Goal: Information Seeking & Learning: Learn about a topic

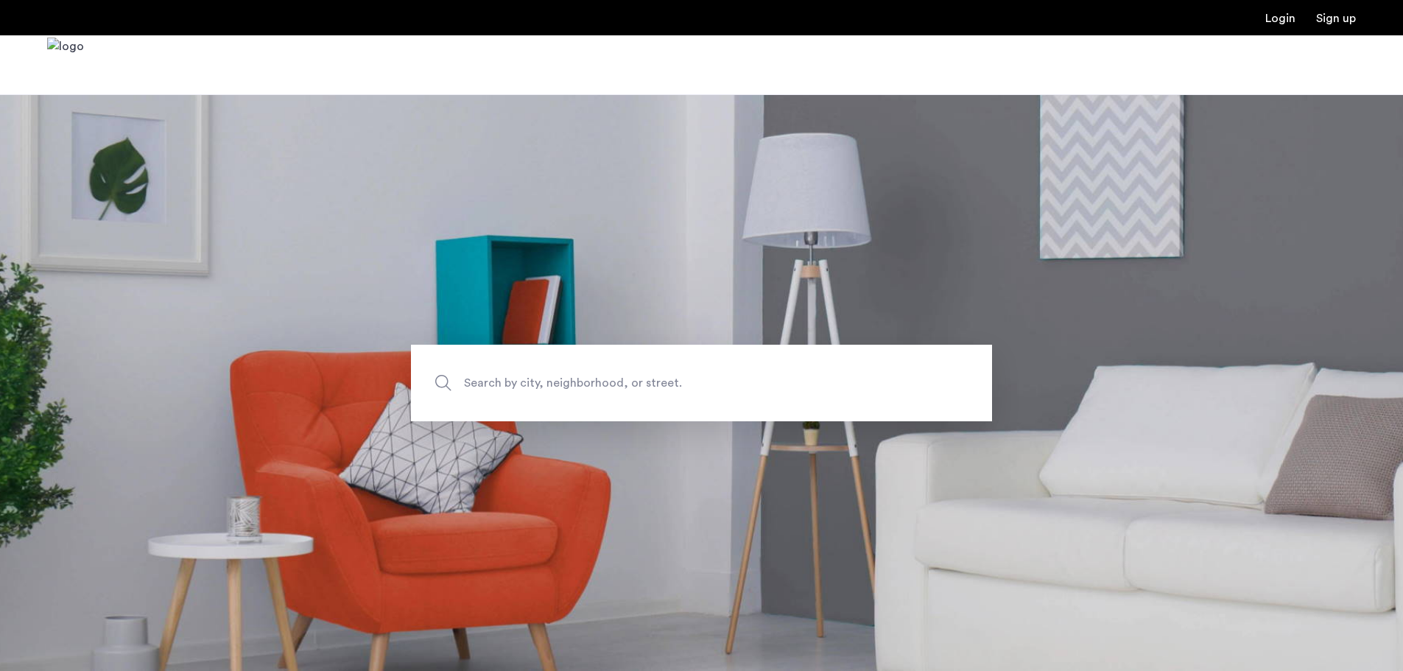
click at [553, 376] on span "Search by city, neighborhood, or street." at bounding box center [667, 383] width 406 height 20
click at [553, 376] on input "Search by city, neighborhood, or street." at bounding box center [701, 383] width 581 height 77
type input "**********"
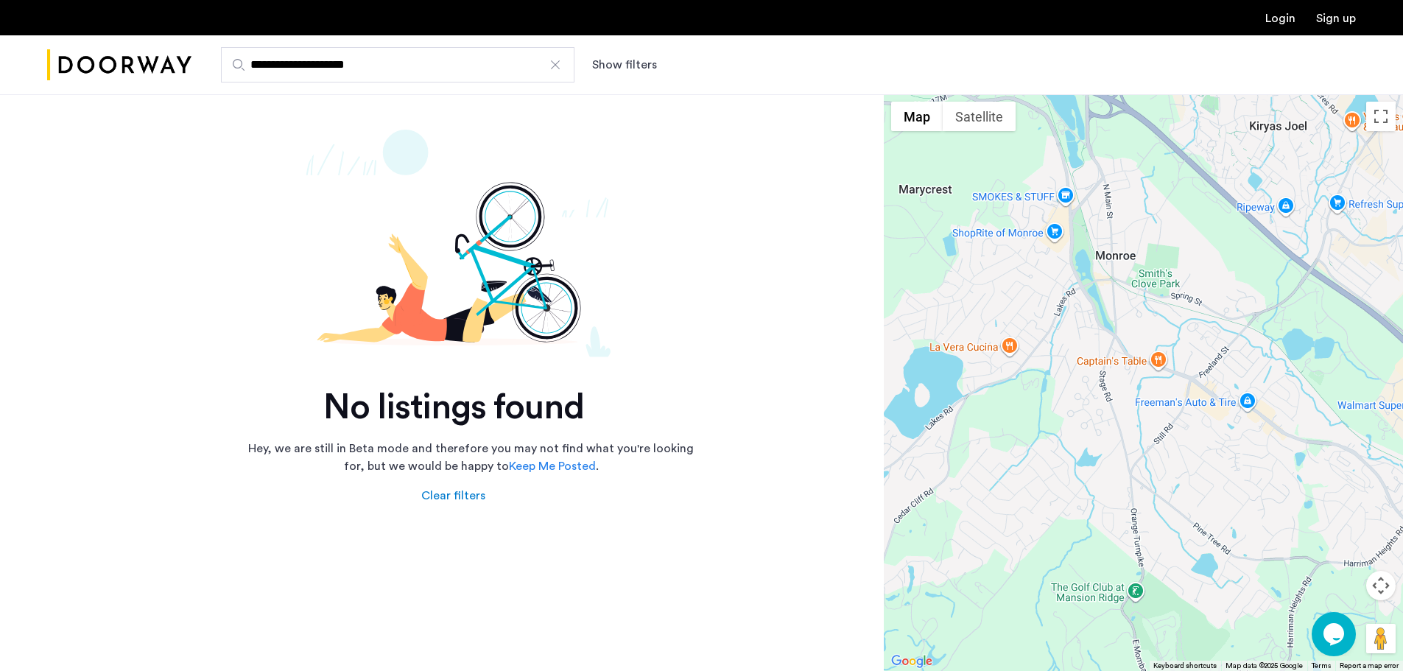
drag, startPoint x: 384, startPoint y: 55, endPoint x: 260, endPoint y: 52, distance: 124.5
click at [286, 54] on input "**********" at bounding box center [397, 64] width 353 height 35
click at [411, 72] on input "**********" at bounding box center [397, 64] width 353 height 35
click at [550, 67] on div at bounding box center [555, 64] width 15 height 15
click at [550, 67] on input "**********" at bounding box center [397, 64] width 353 height 35
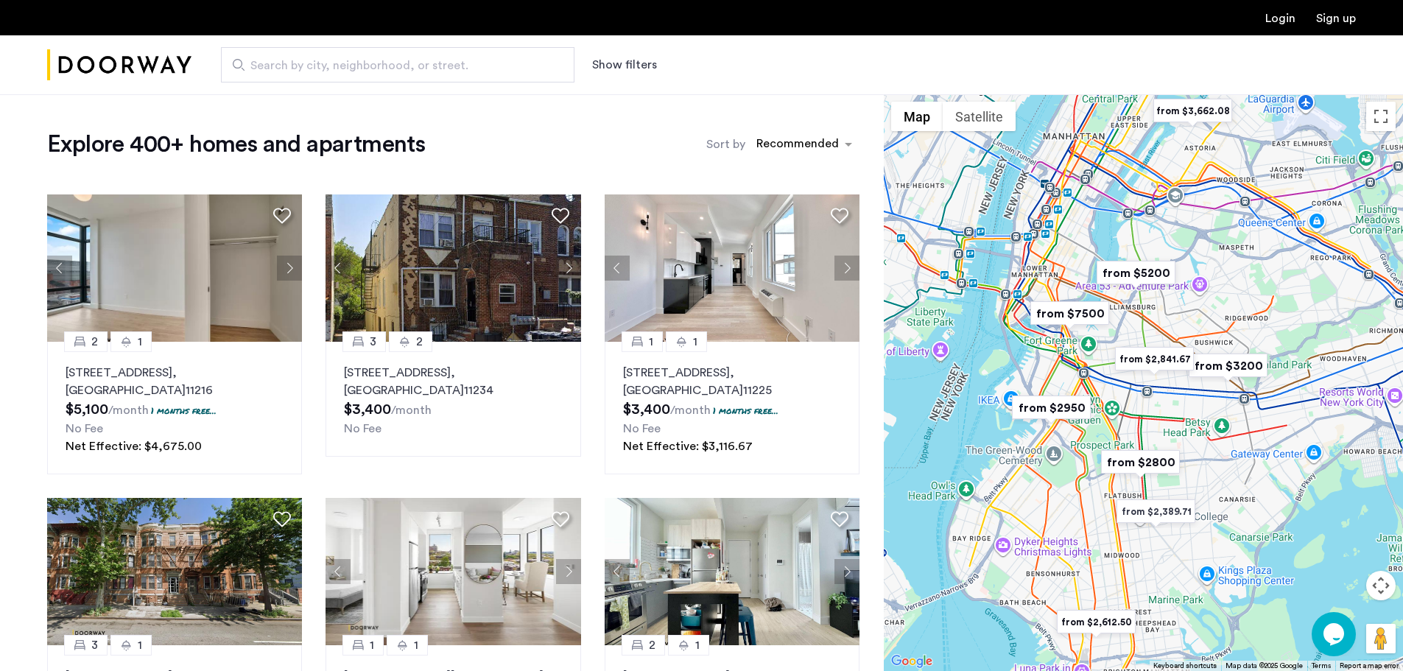
scroll to position [74, 0]
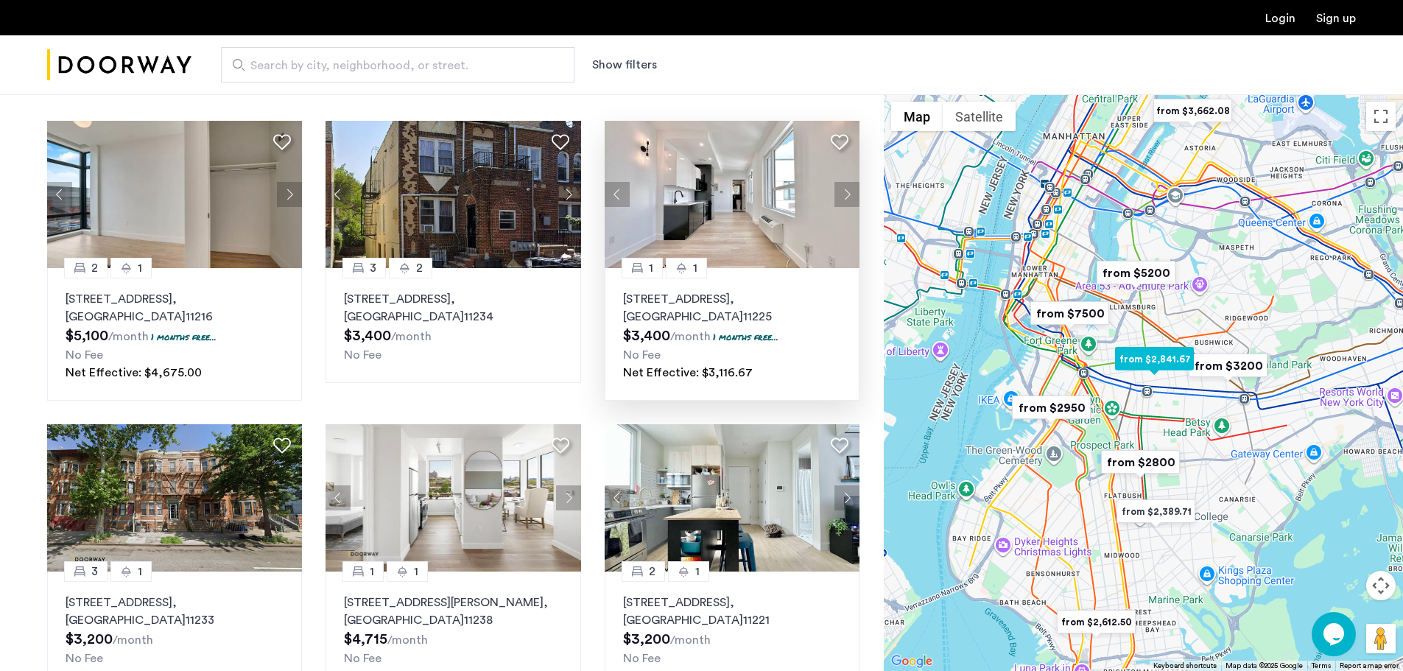
click at [717, 148] on img at bounding box center [733, 194] width 256 height 147
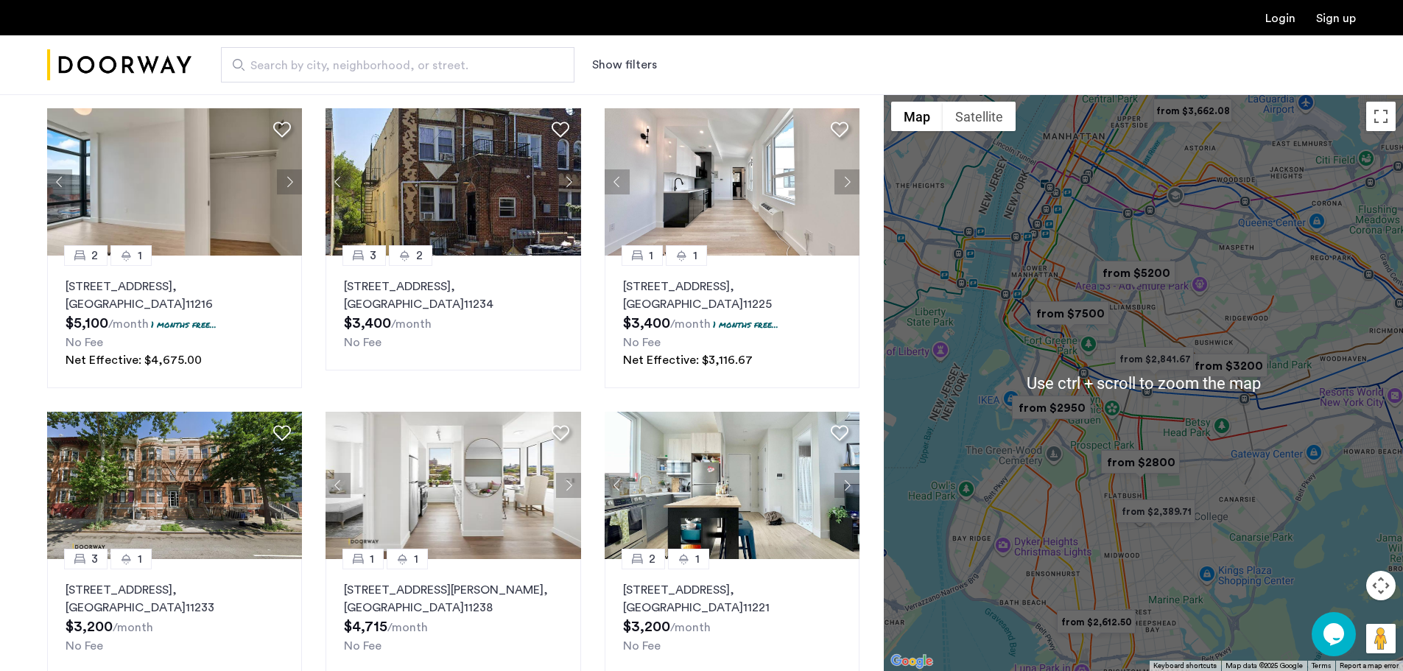
scroll to position [0, 0]
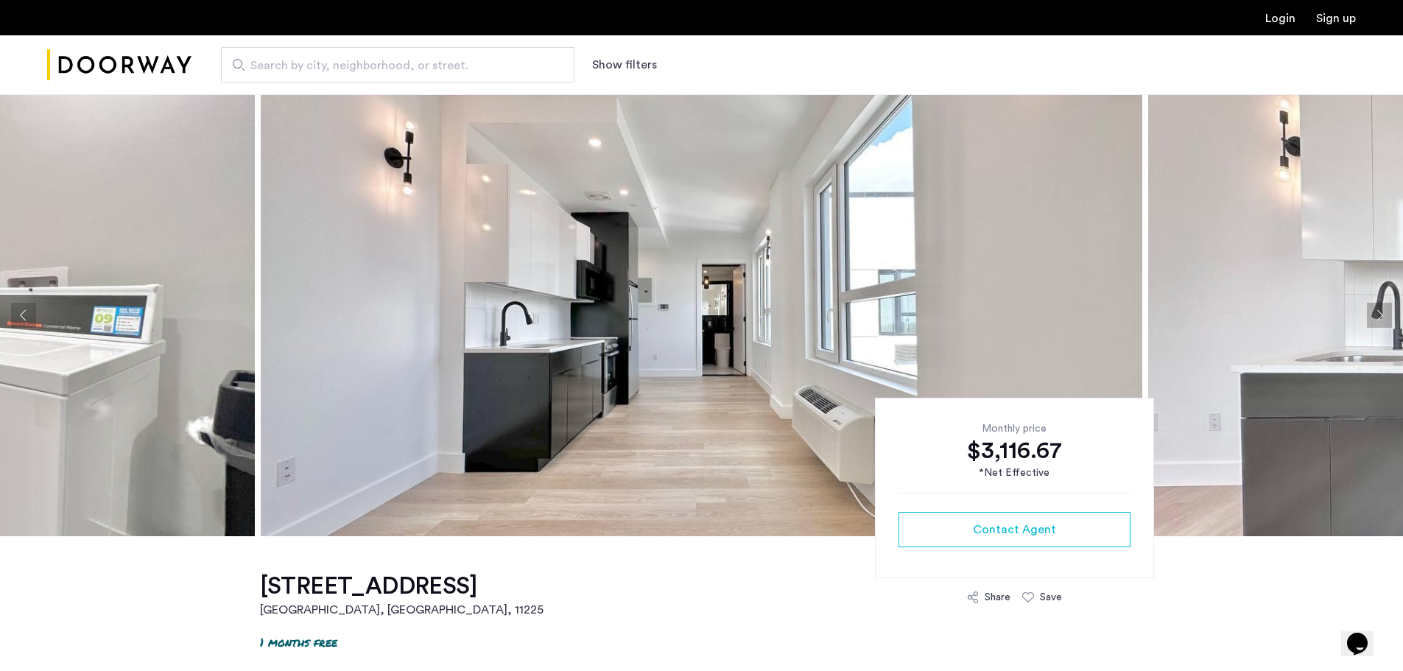
click at [1376, 314] on button "Next apartment" at bounding box center [1379, 315] width 25 height 25
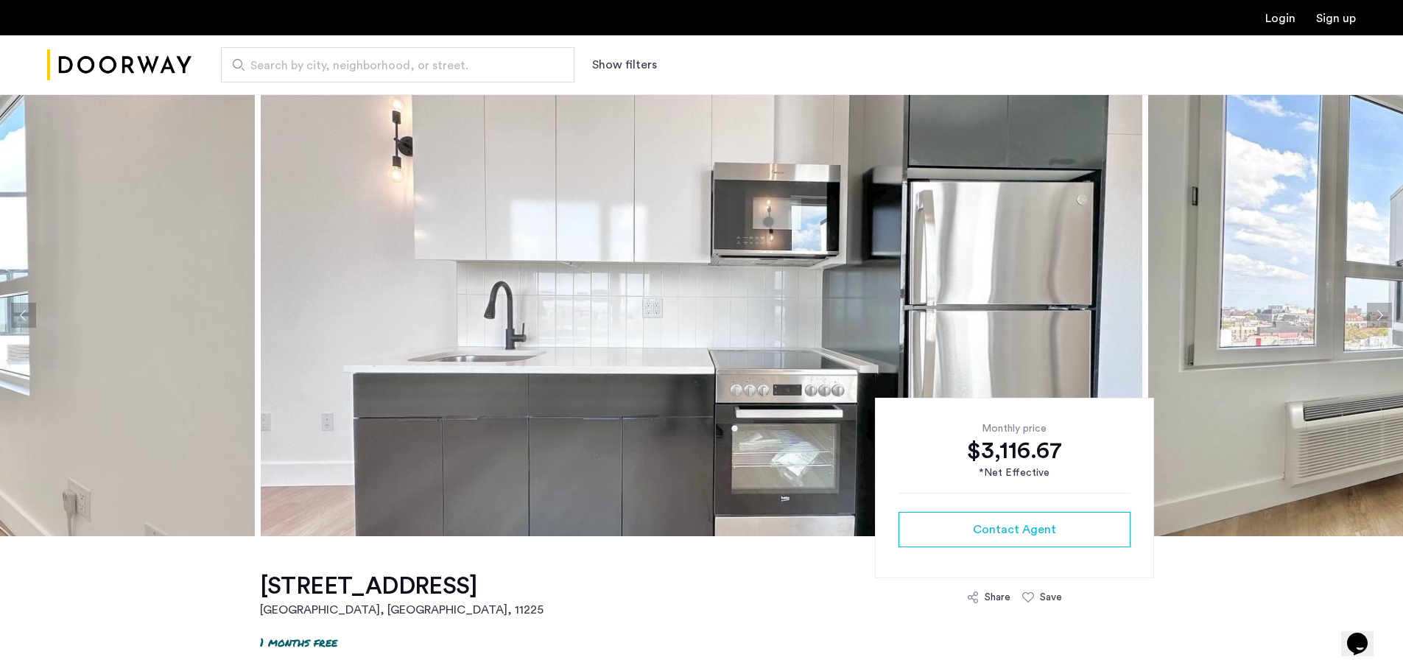
click at [1376, 314] on button "Next apartment" at bounding box center [1379, 315] width 25 height 25
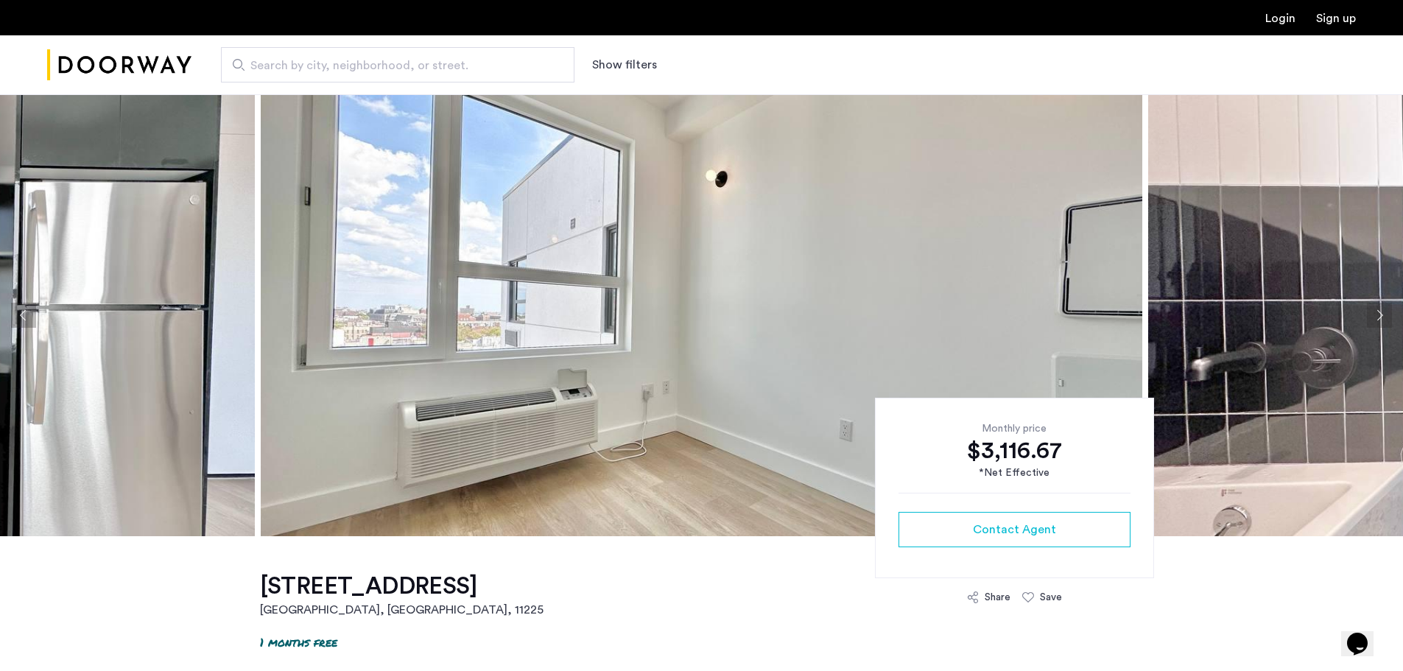
click at [1376, 314] on button "Next apartment" at bounding box center [1379, 315] width 25 height 25
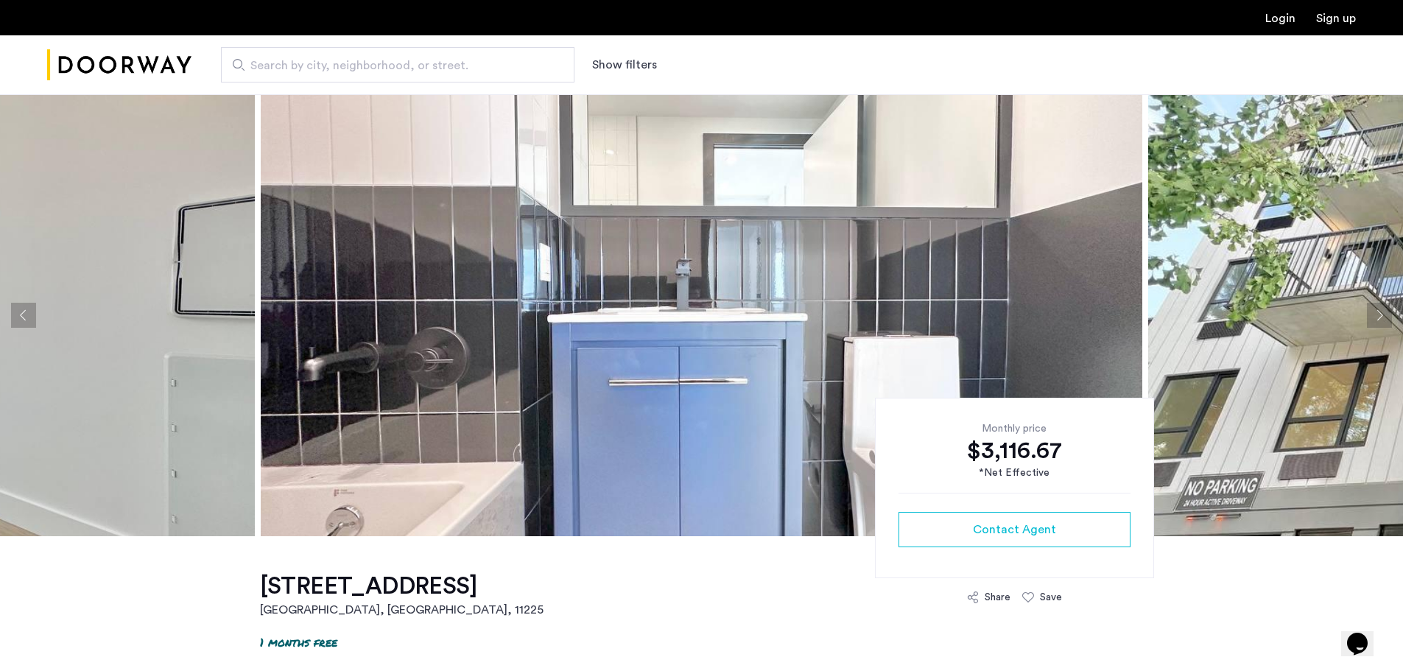
click at [1368, 314] on button "Next apartment" at bounding box center [1379, 315] width 25 height 25
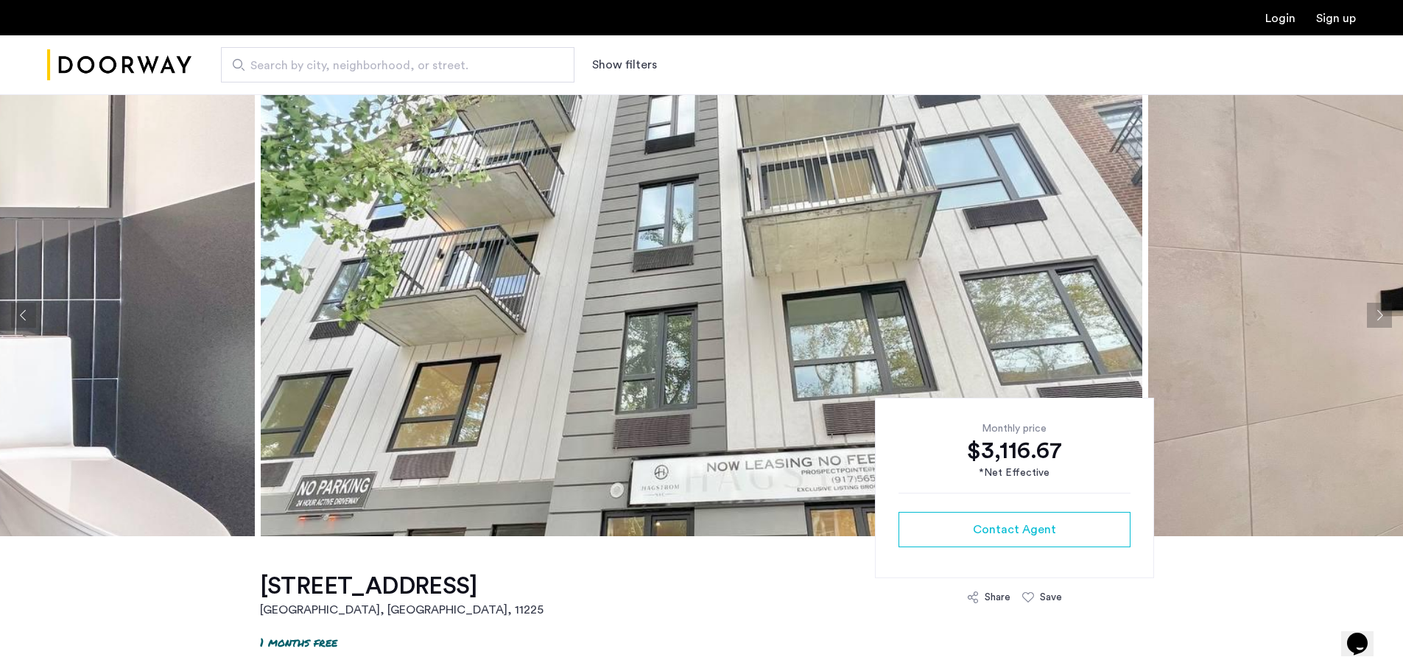
click at [1367, 314] on button "Next apartment" at bounding box center [1379, 315] width 25 height 25
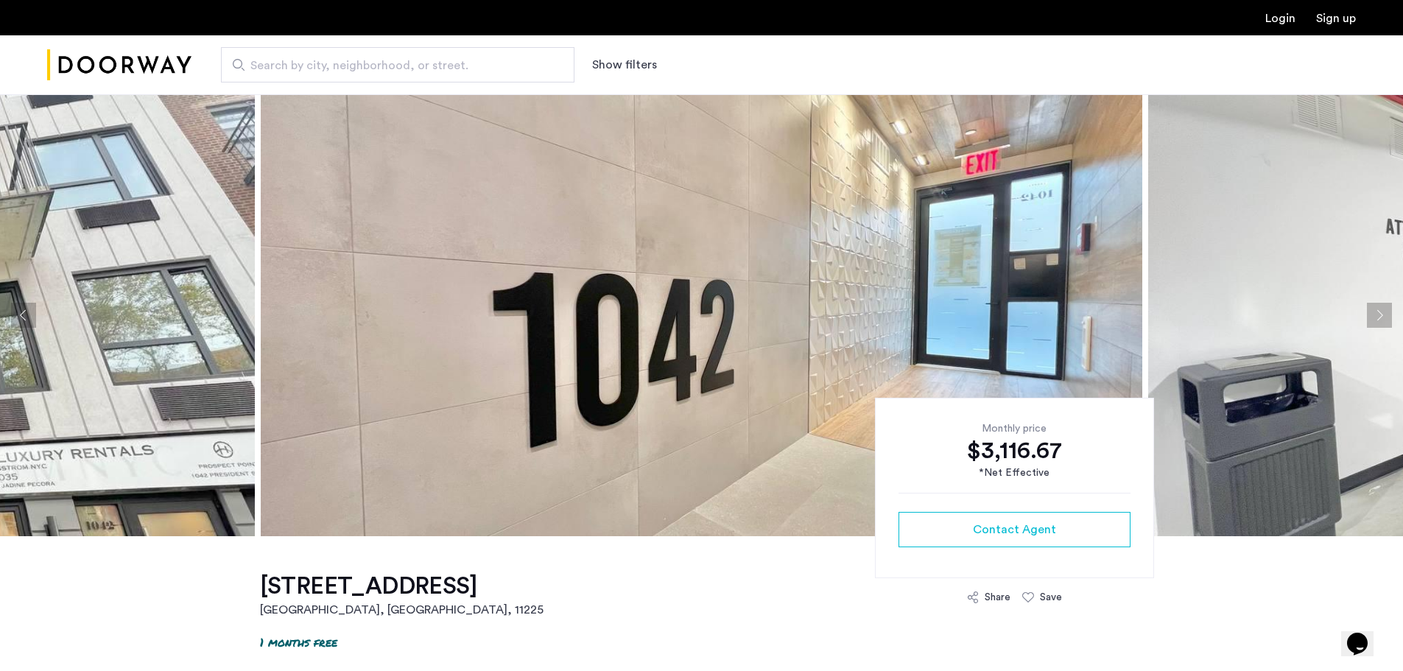
click at [1367, 314] on button "Next apartment" at bounding box center [1379, 315] width 25 height 25
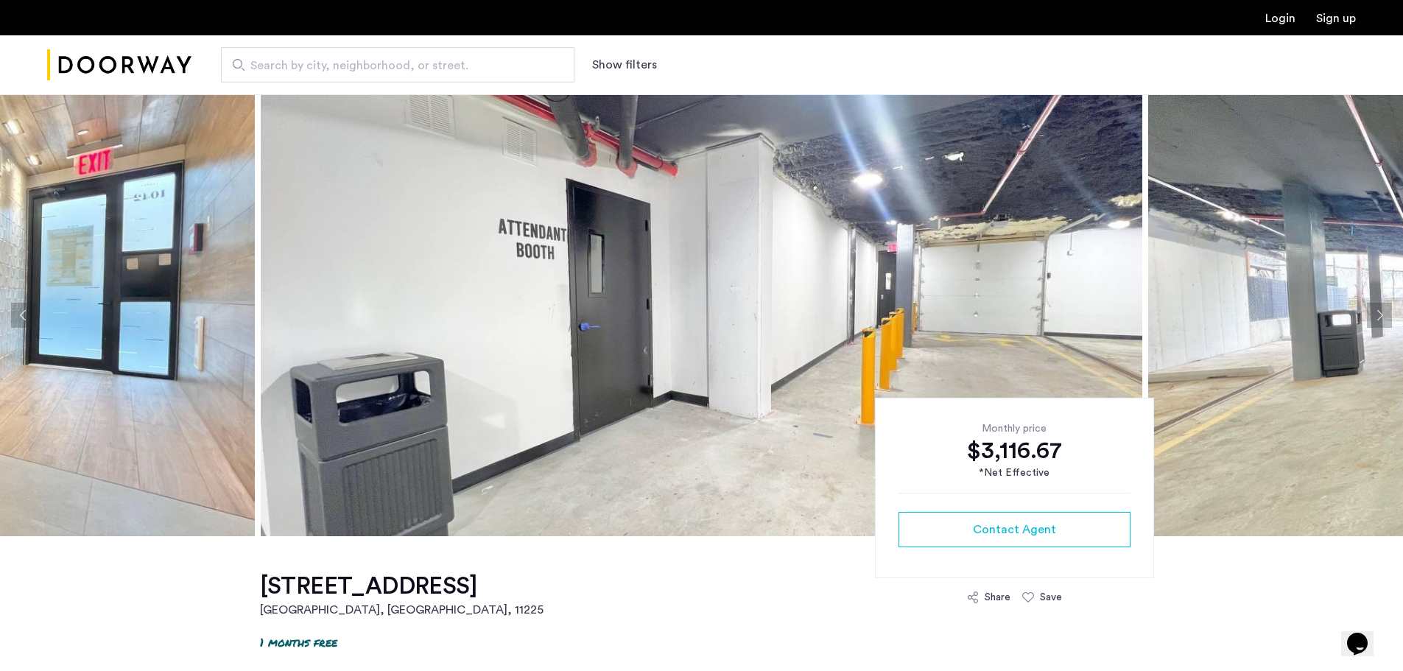
click at [1367, 314] on button "Next apartment" at bounding box center [1379, 315] width 25 height 25
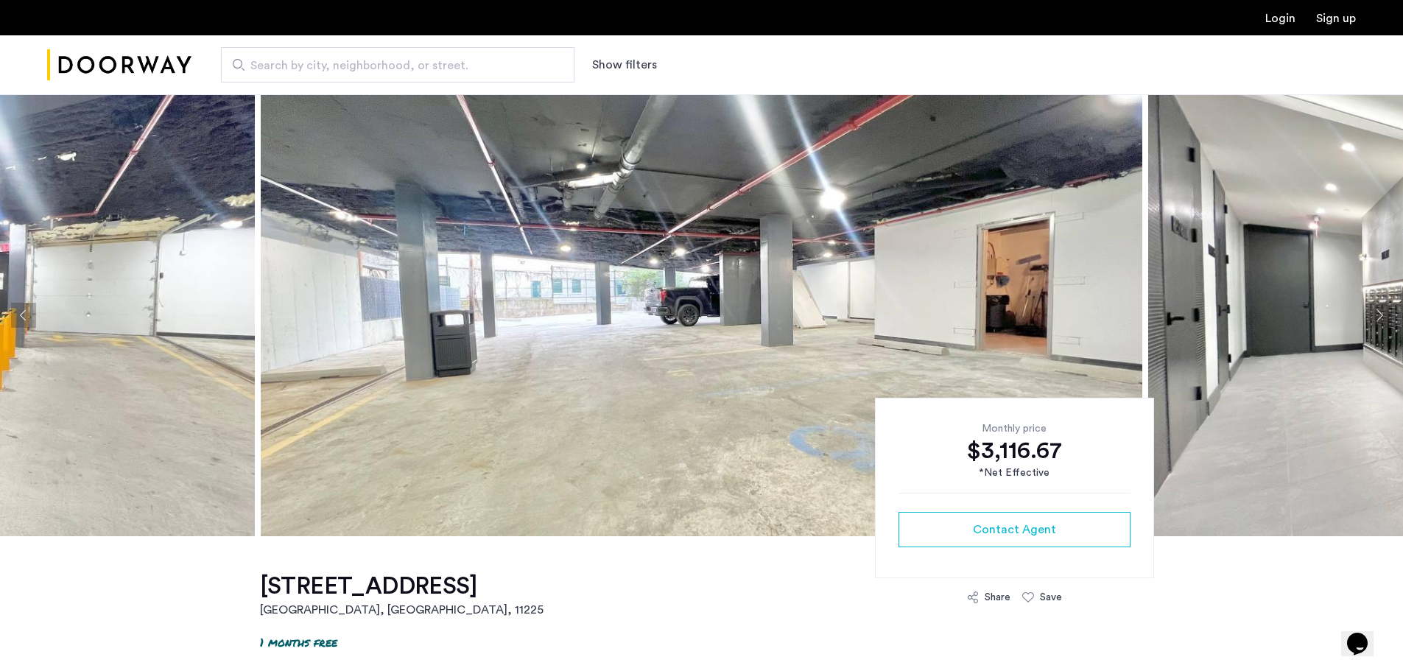
click at [1367, 314] on button "Next apartment" at bounding box center [1379, 315] width 25 height 25
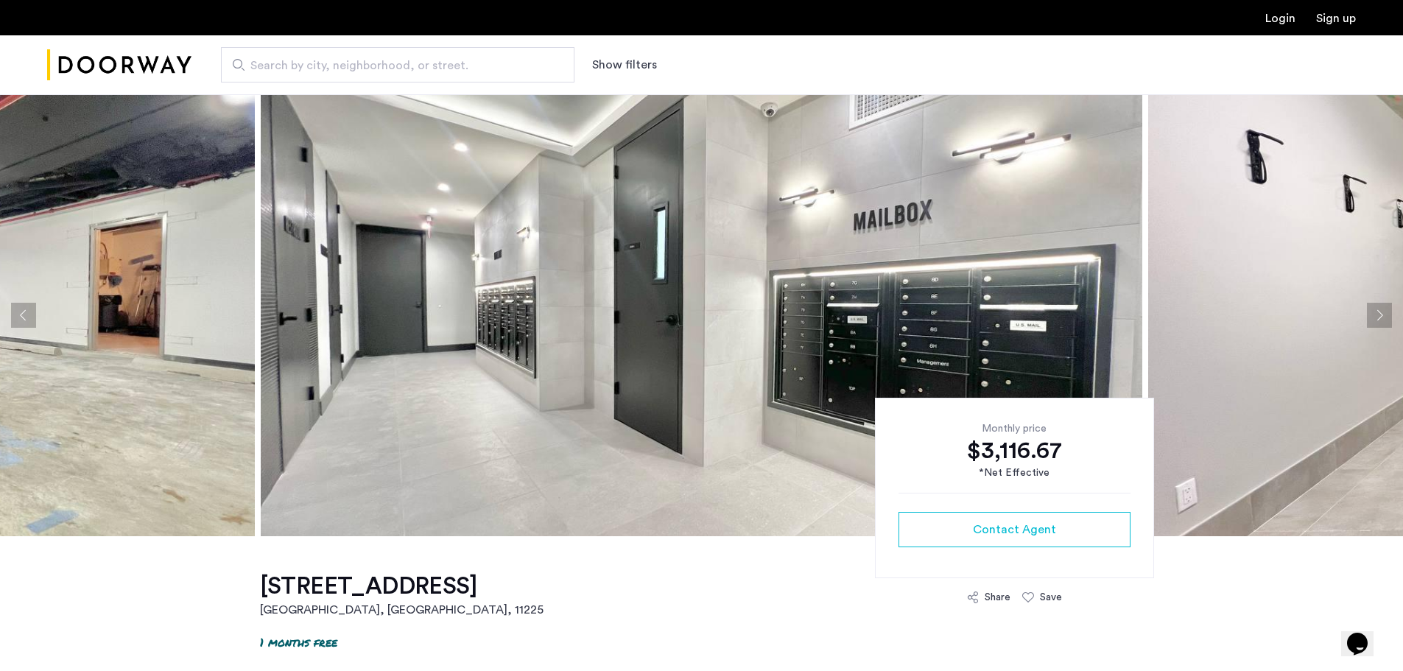
click at [1367, 314] on button "Next apartment" at bounding box center [1379, 315] width 25 height 25
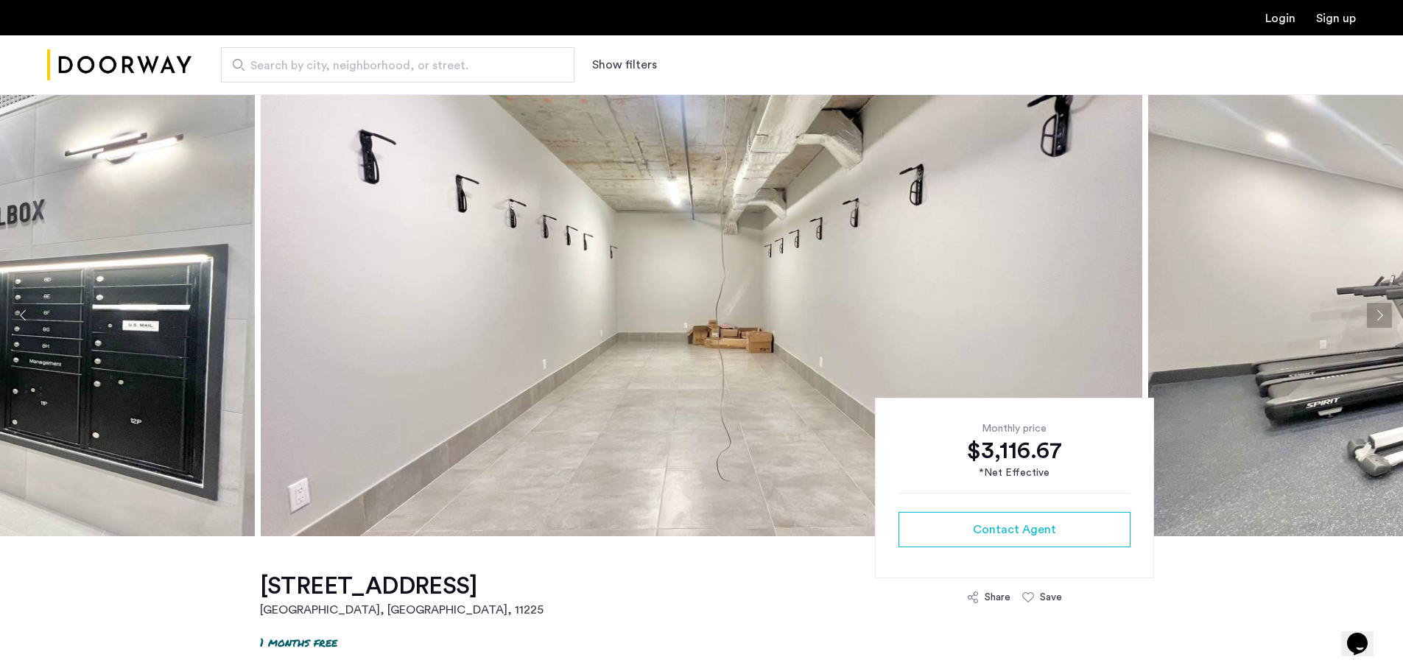
click at [1367, 314] on button "Next apartment" at bounding box center [1379, 315] width 25 height 25
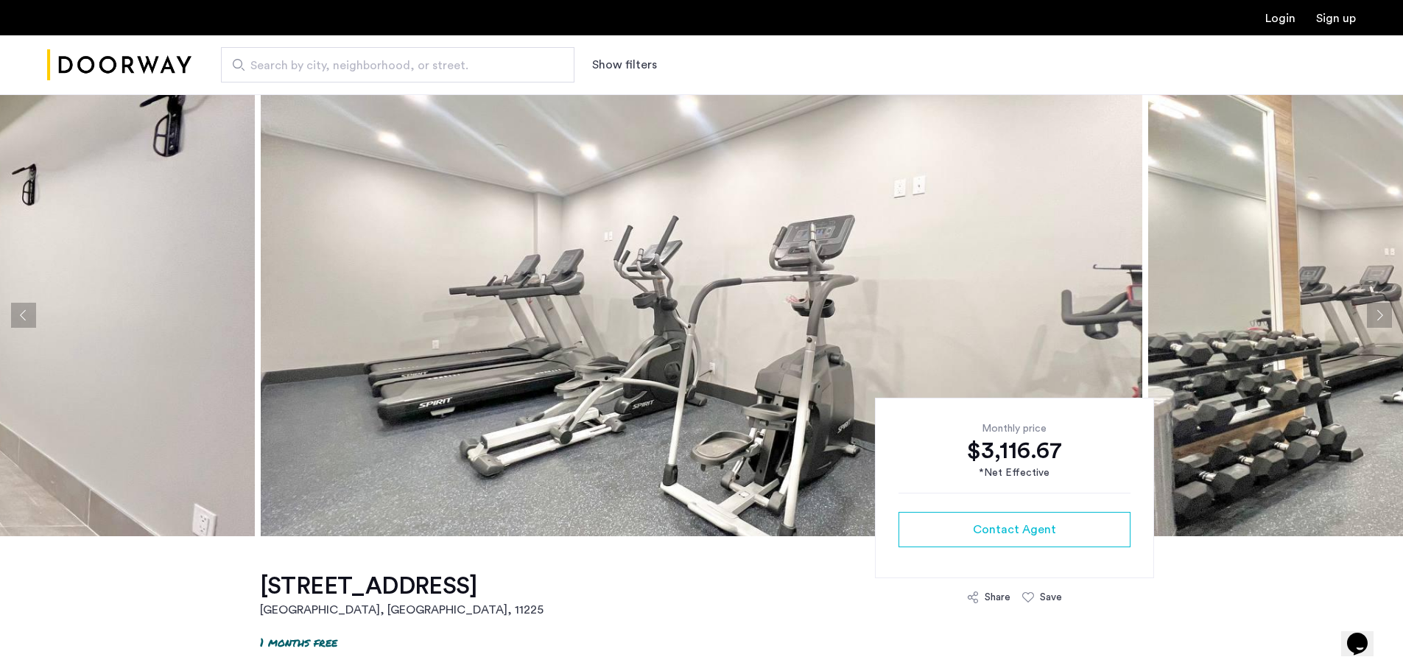
click at [1367, 314] on button "Next apartment" at bounding box center [1379, 315] width 25 height 25
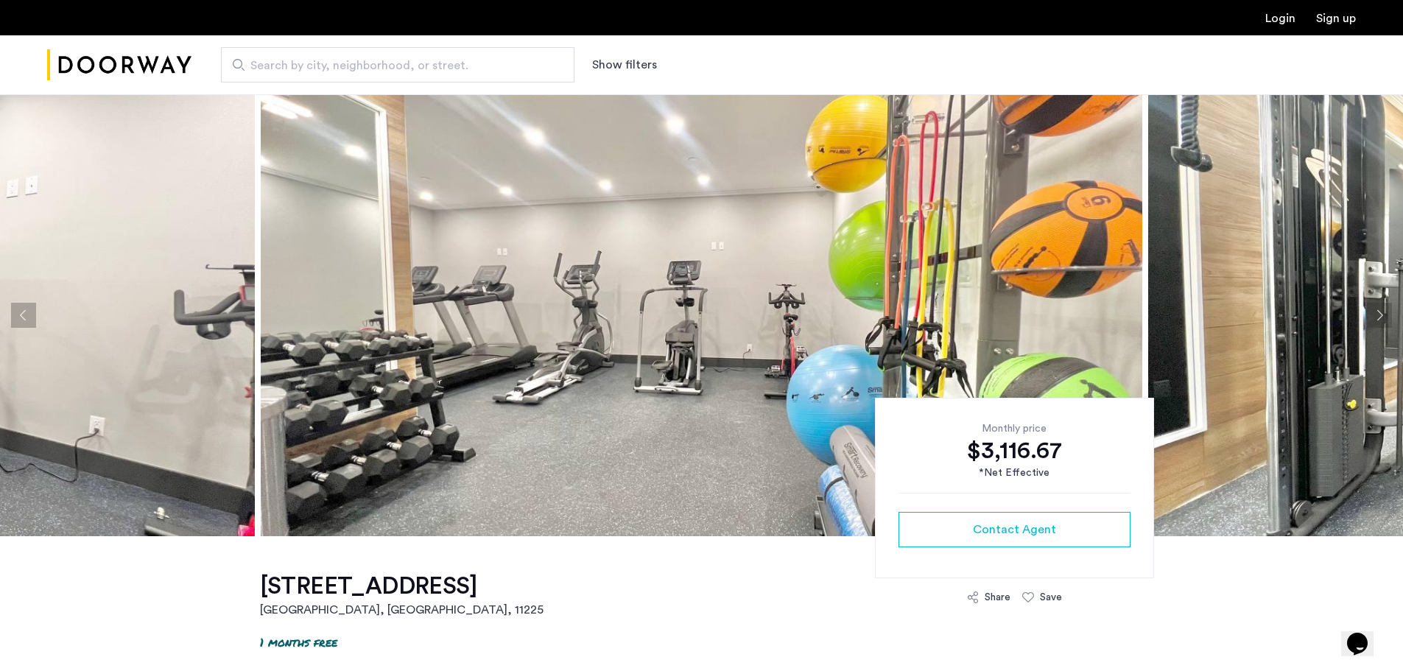
click at [1367, 314] on button "Next apartment" at bounding box center [1379, 315] width 25 height 25
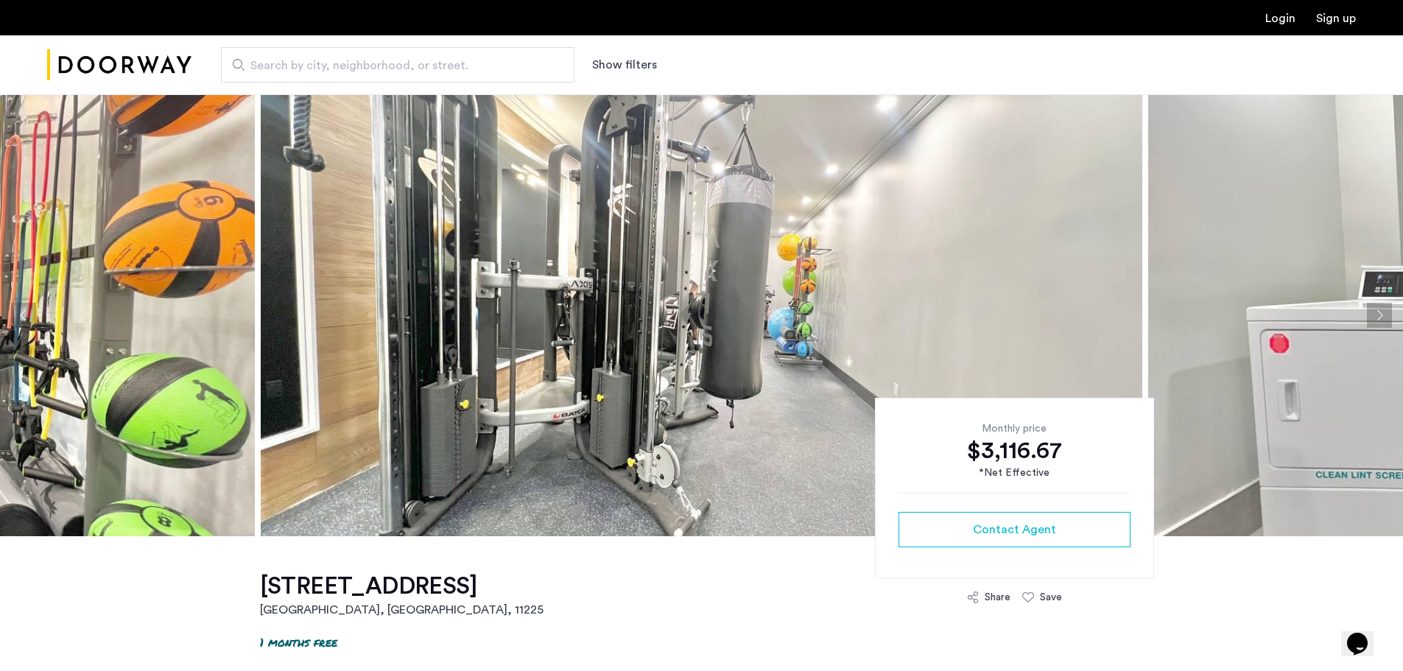
click at [1382, 319] on button "Next apartment" at bounding box center [1379, 315] width 25 height 25
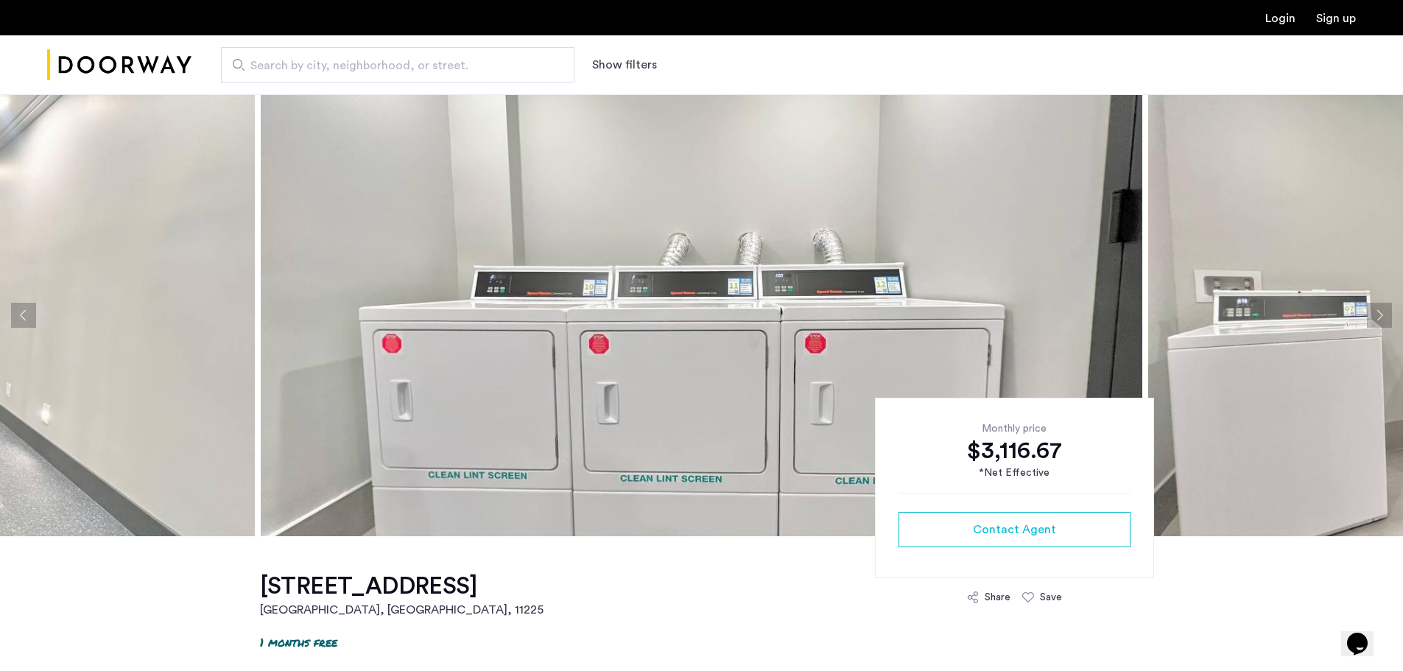
click at [1381, 319] on button "Next apartment" at bounding box center [1379, 315] width 25 height 25
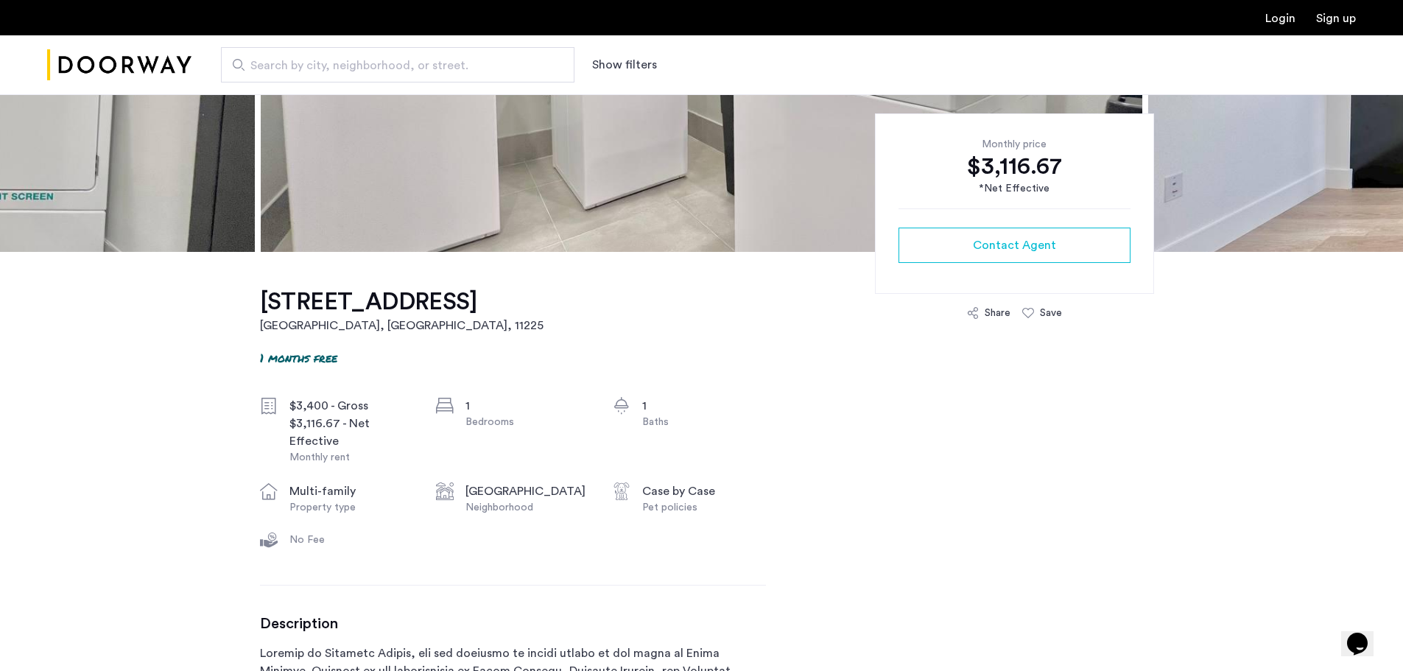
scroll to position [295, 0]
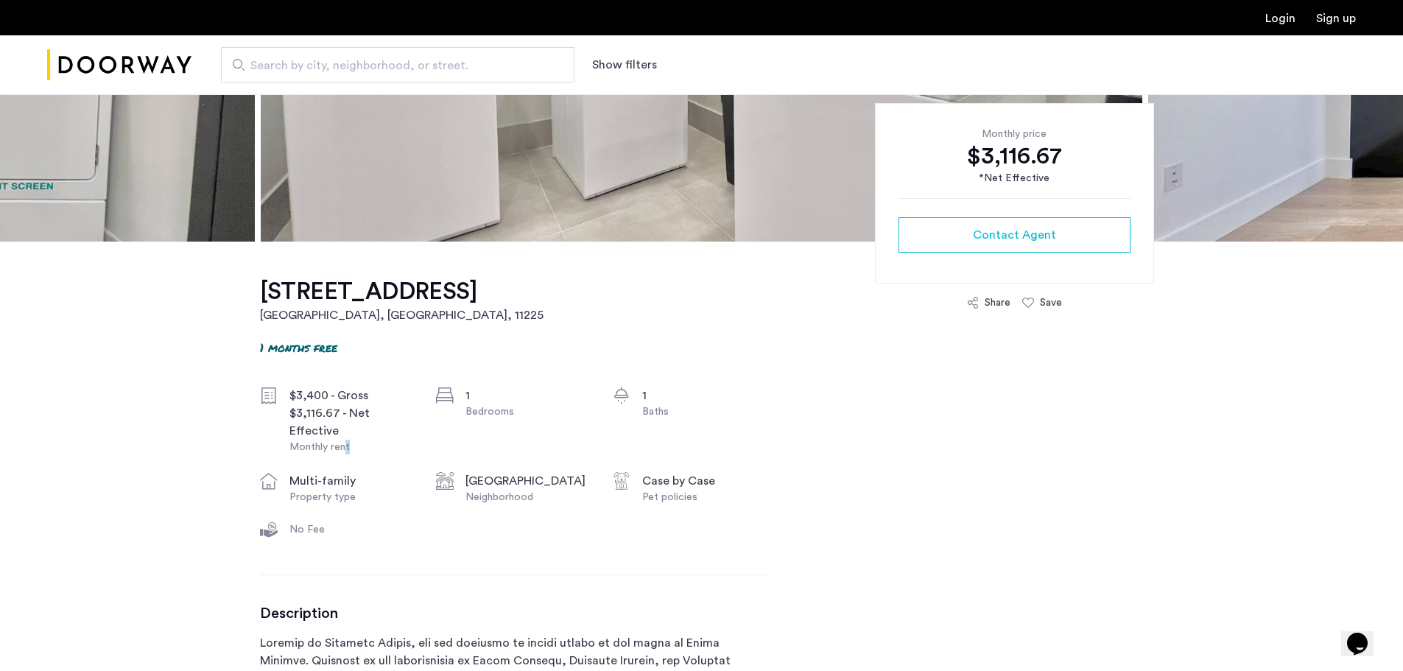
drag, startPoint x: 347, startPoint y: 453, endPoint x: 376, endPoint y: 462, distance: 30.0
click at [376, 462] on div "$3,400 - Gross $3,116.67 - Net Effective Monthly rent 1 Bedrooms 1 Baths multi-…" at bounding box center [513, 466] width 506 height 158
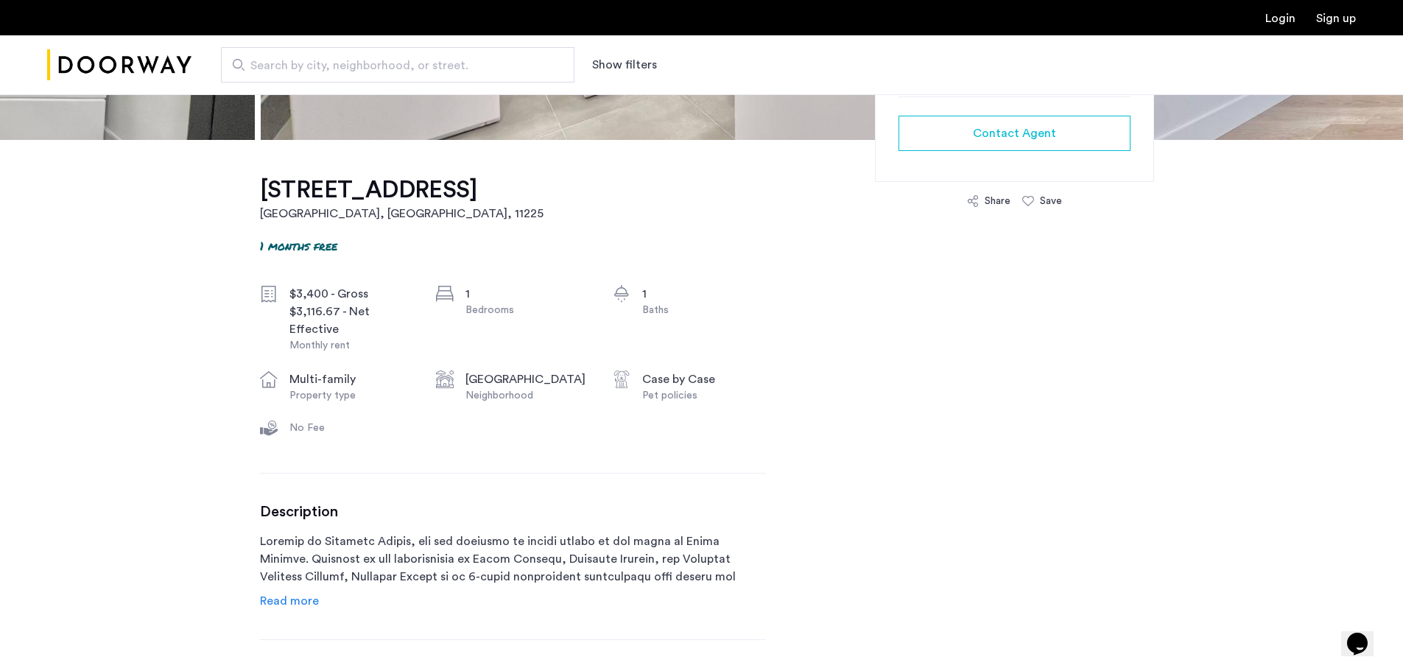
scroll to position [0, 0]
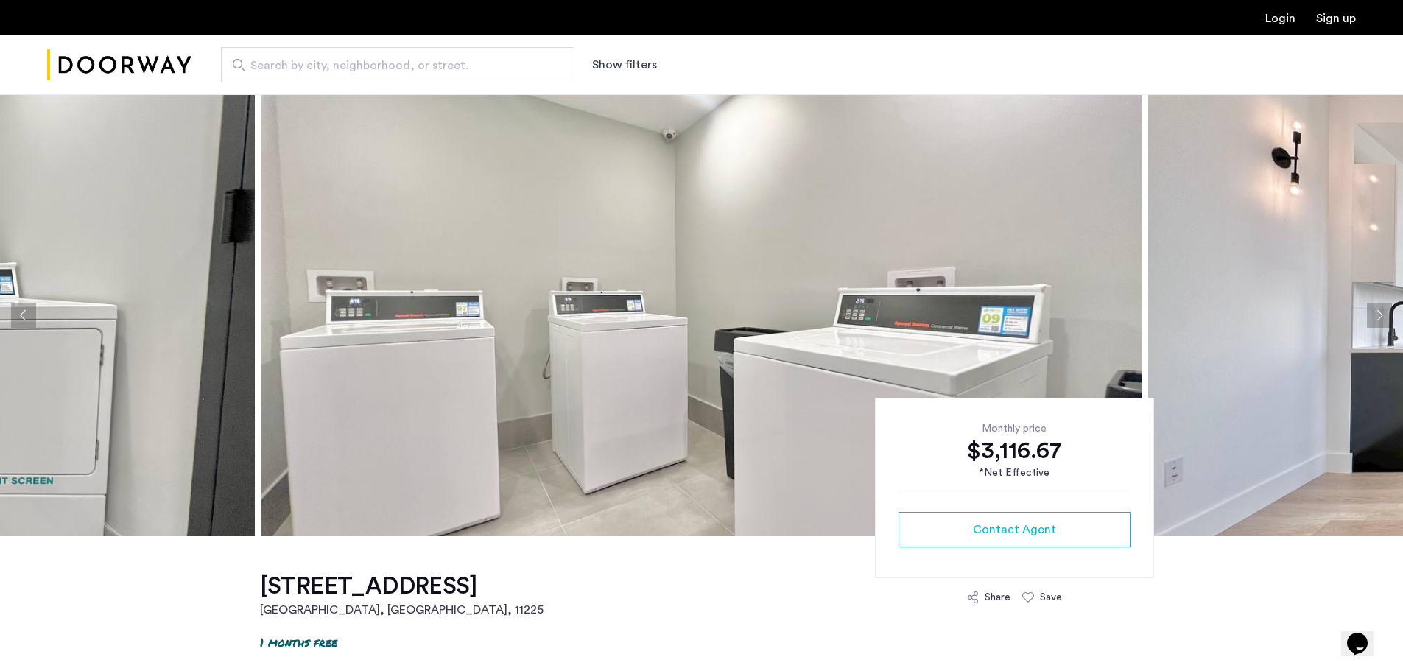
click at [140, 75] on img "Cazamio Logo" at bounding box center [119, 65] width 144 height 55
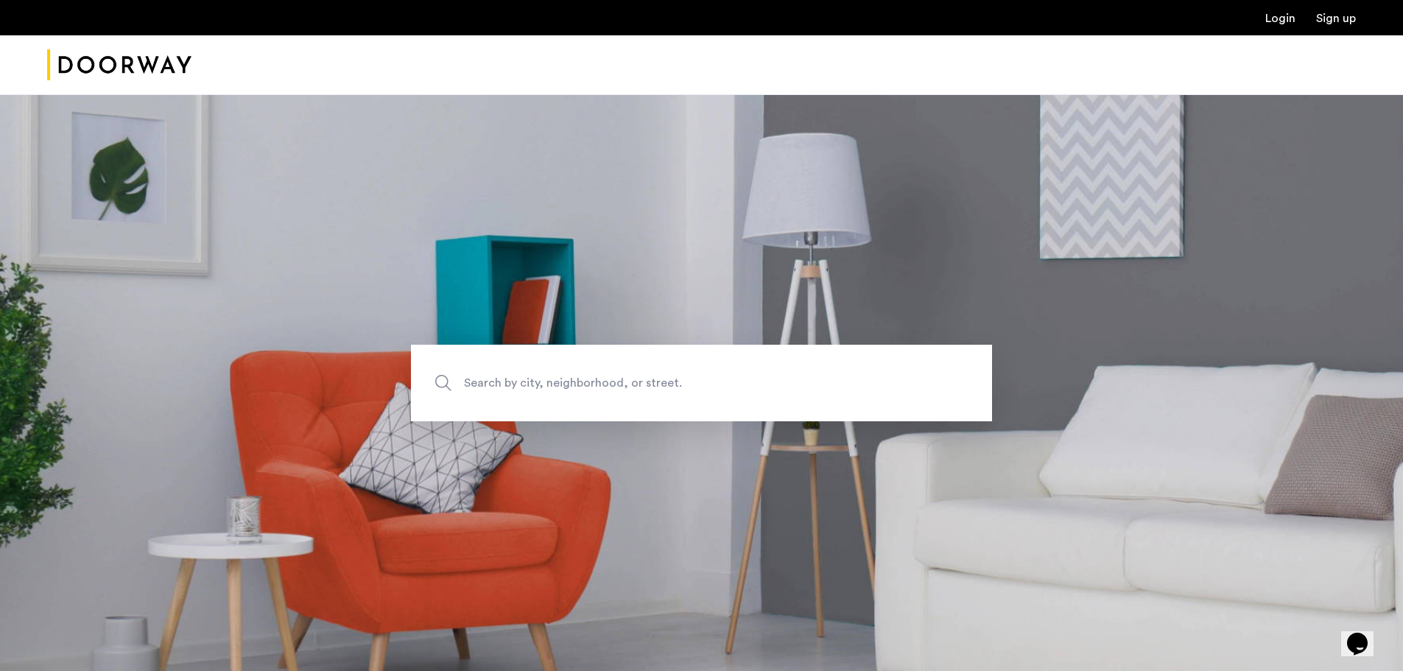
click at [146, 49] on img "Cazamio Logo" at bounding box center [119, 65] width 144 height 55
click at [534, 378] on span "Search by city, neighborhood, or street." at bounding box center [667, 383] width 406 height 20
click at [534, 378] on input "Search by city, neighborhood, or street." at bounding box center [701, 383] width 581 height 77
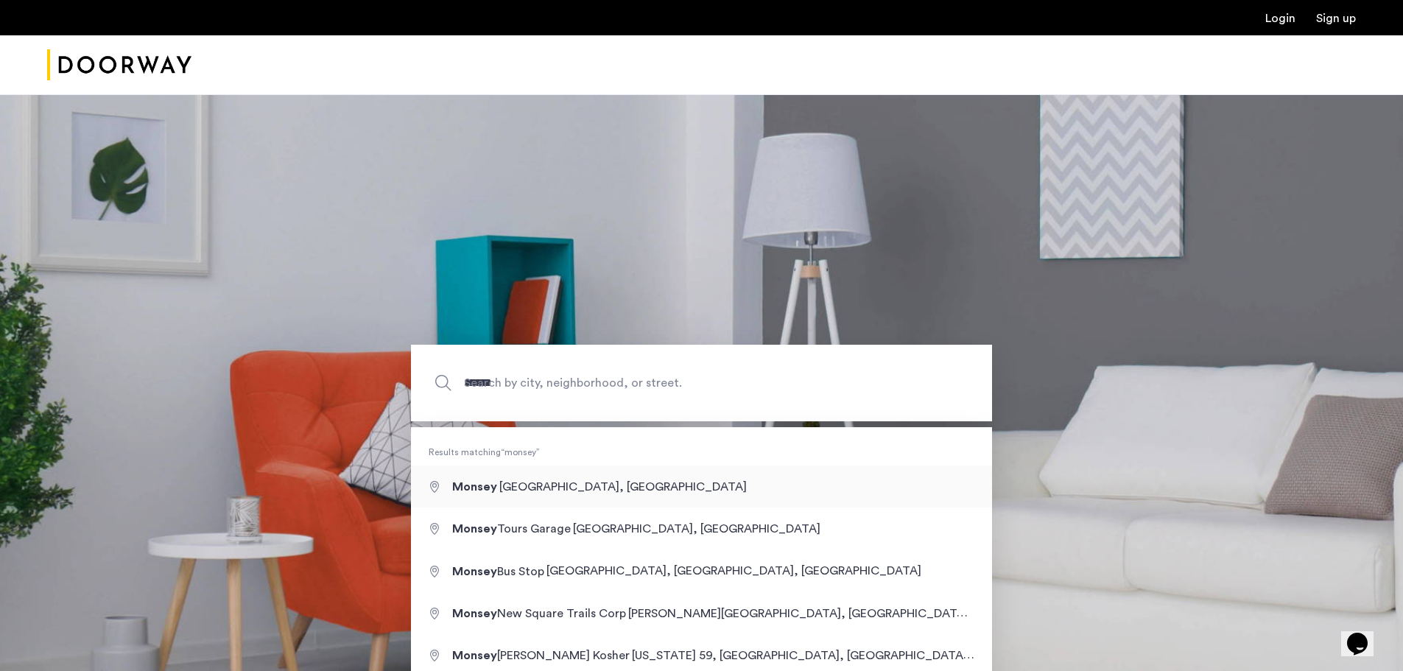
type input "**********"
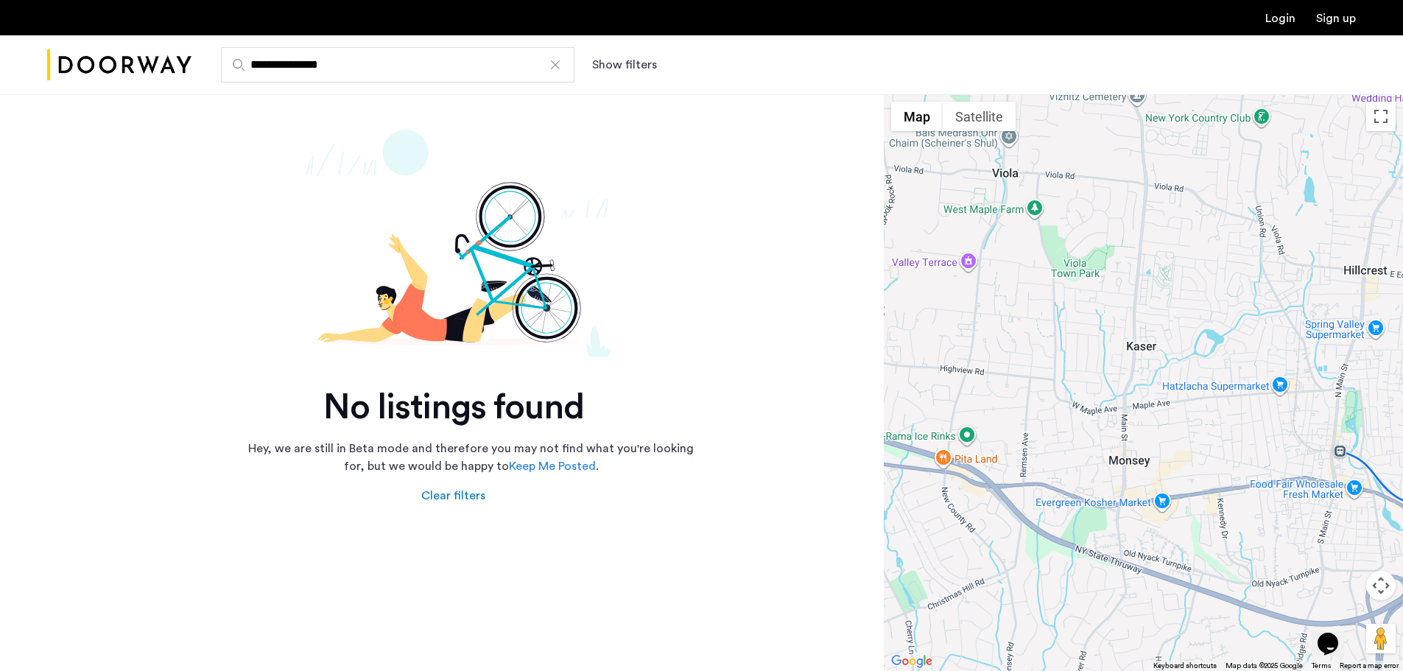
click at [556, 70] on div at bounding box center [555, 64] width 15 height 15
click at [556, 70] on input "**********" at bounding box center [397, 64] width 353 height 35
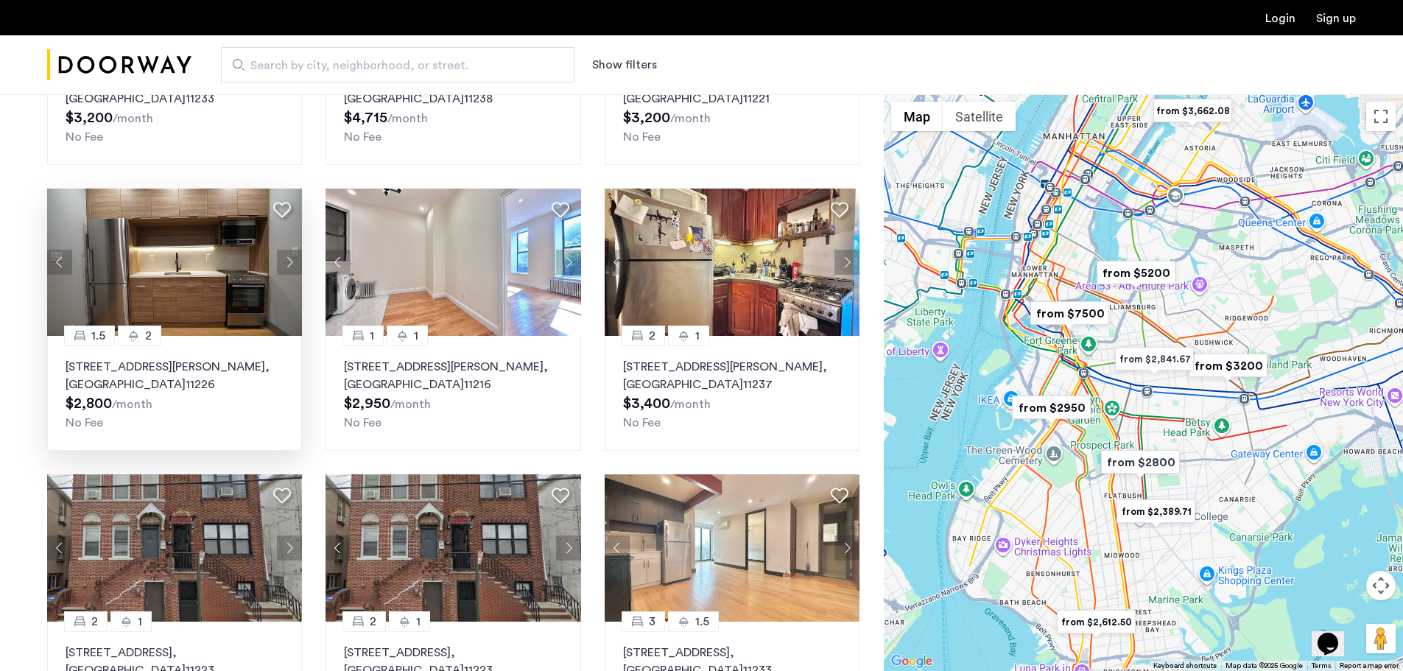
scroll to position [483, 0]
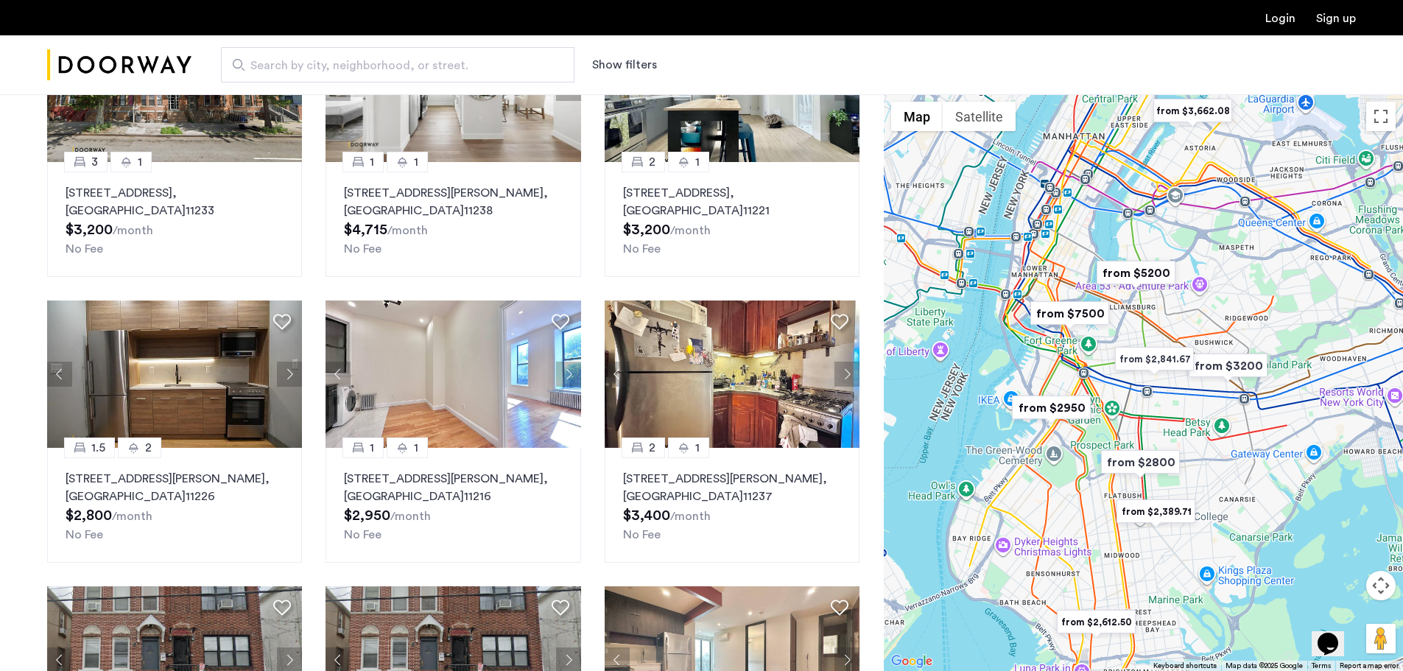
click at [336, 59] on span "Search by city, neighborhood, or street." at bounding box center [391, 66] width 283 height 18
click at [336, 59] on input "Search by city, neighborhood, or street." at bounding box center [397, 64] width 353 height 35
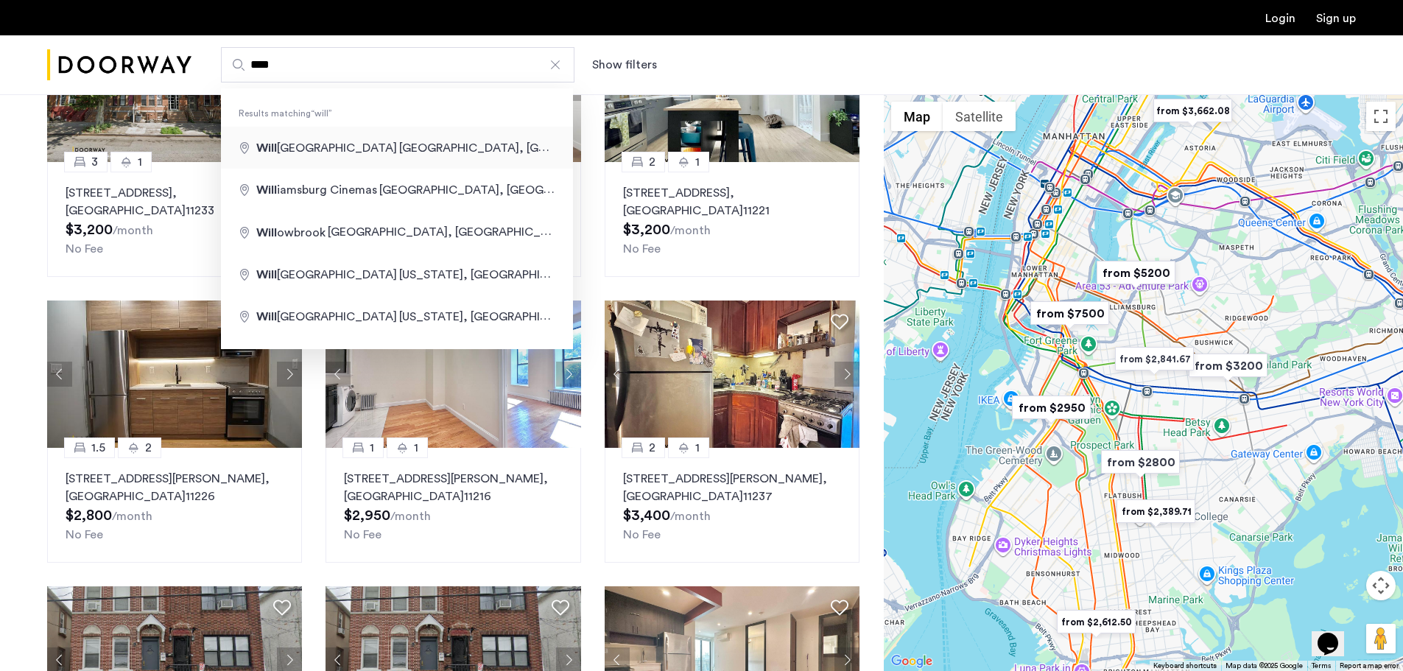
type input "**********"
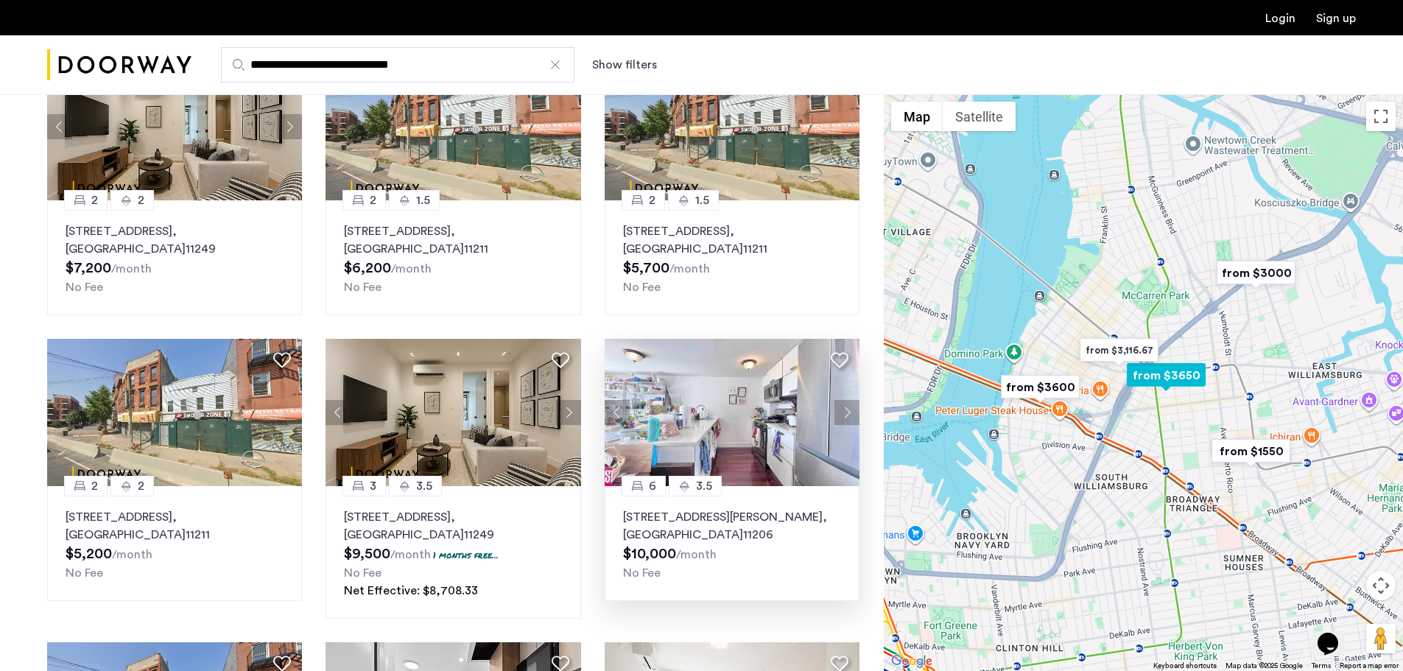
scroll to position [442, 0]
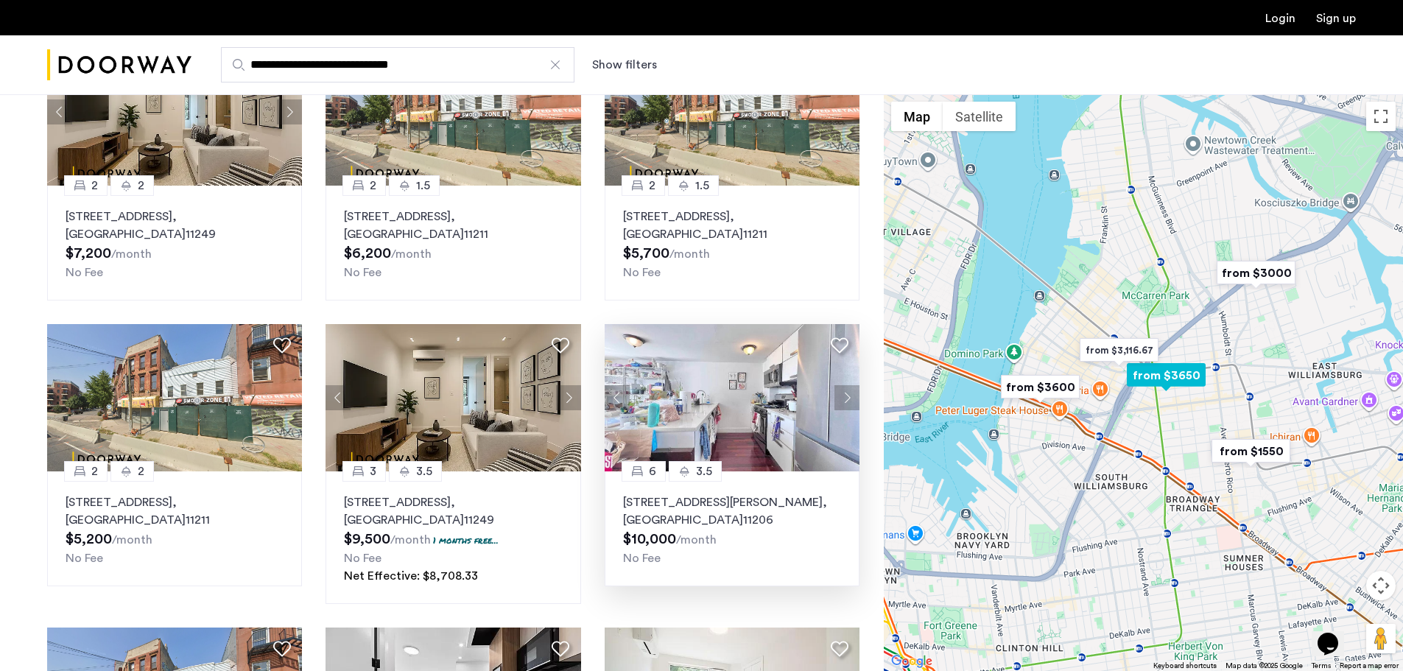
click at [837, 398] on button "Next apartment" at bounding box center [846, 397] width 25 height 25
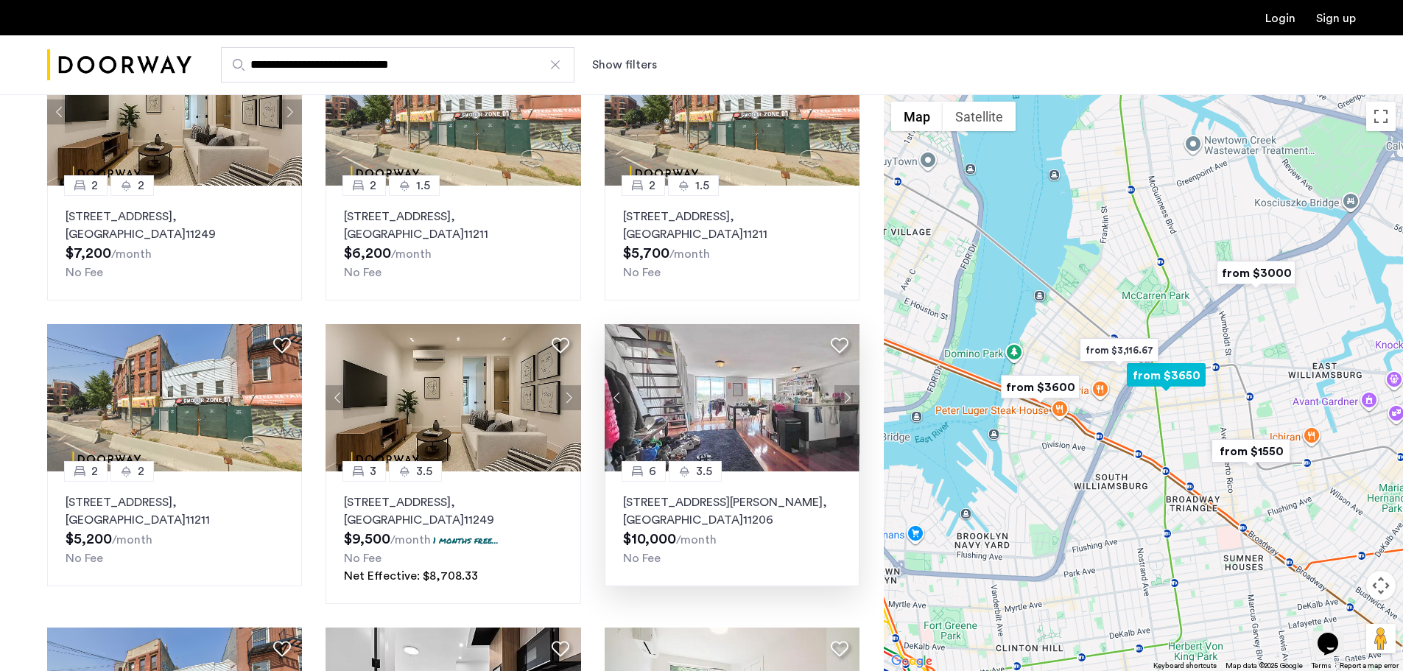
click at [837, 398] on button "Next apartment" at bounding box center [846, 397] width 25 height 25
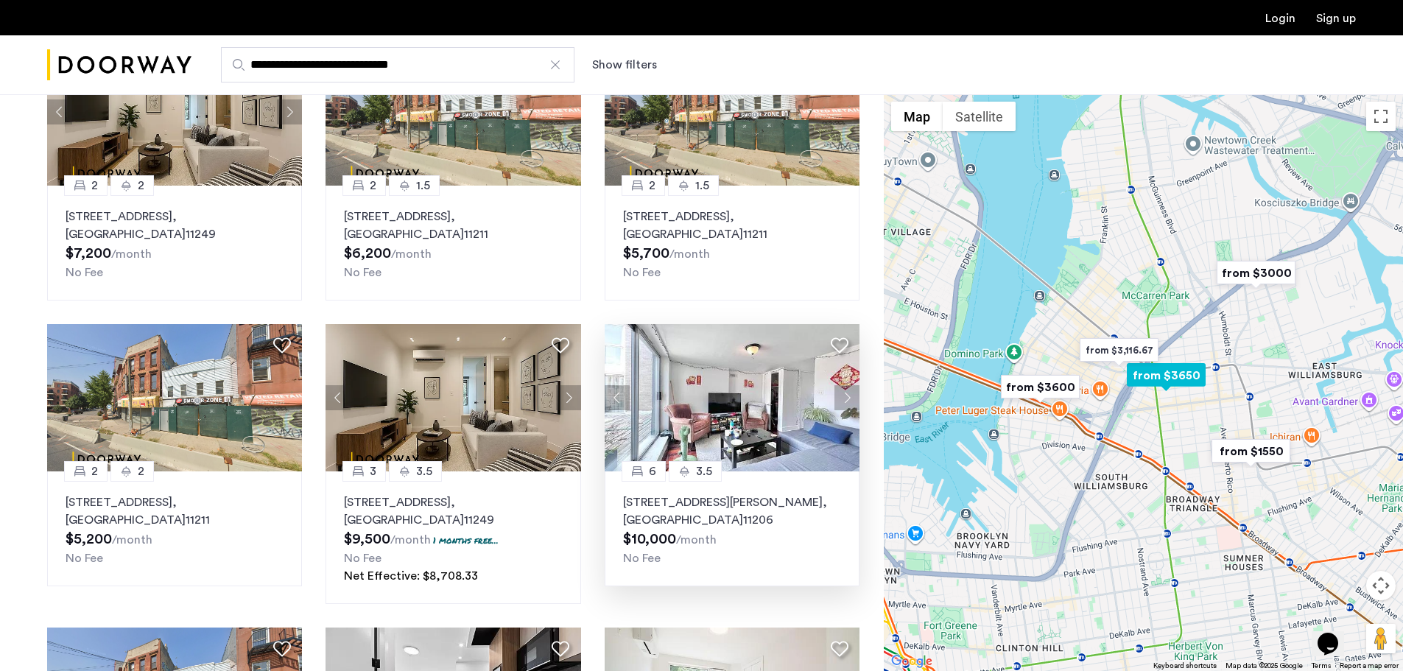
click at [837, 398] on button "Next apartment" at bounding box center [846, 397] width 25 height 25
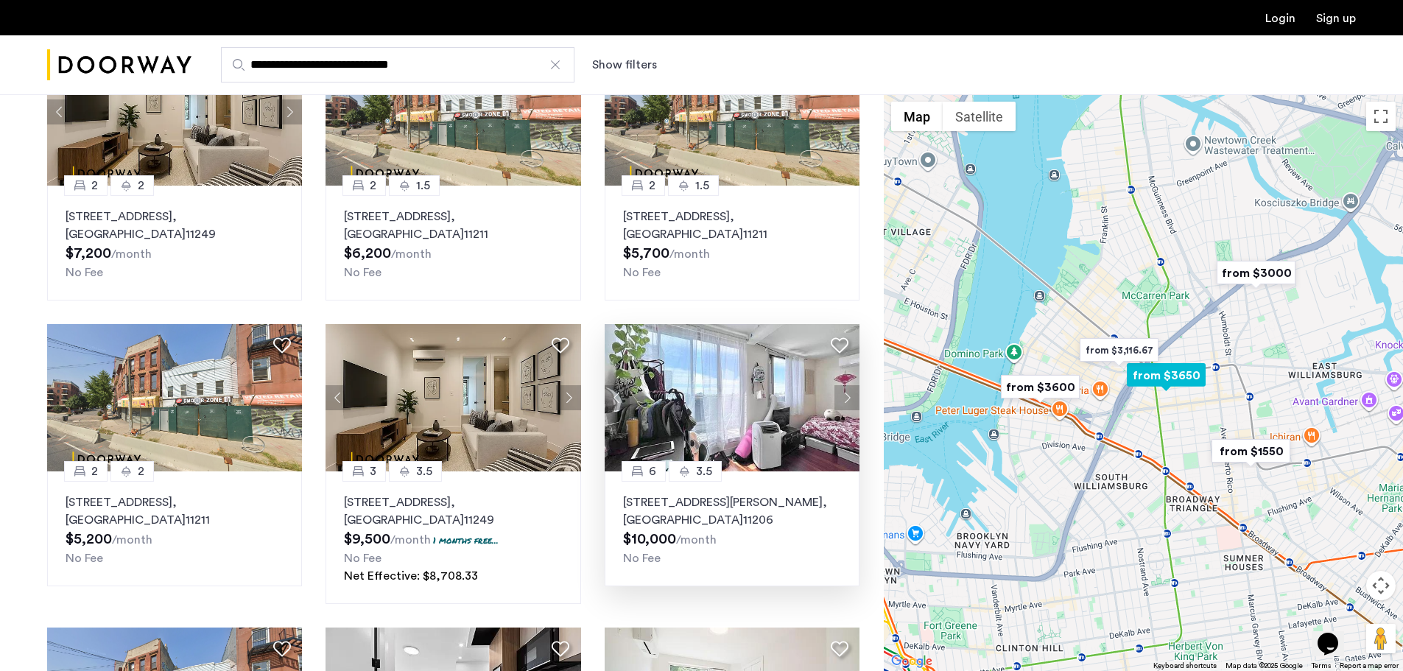
click at [693, 404] on img at bounding box center [733, 397] width 256 height 147
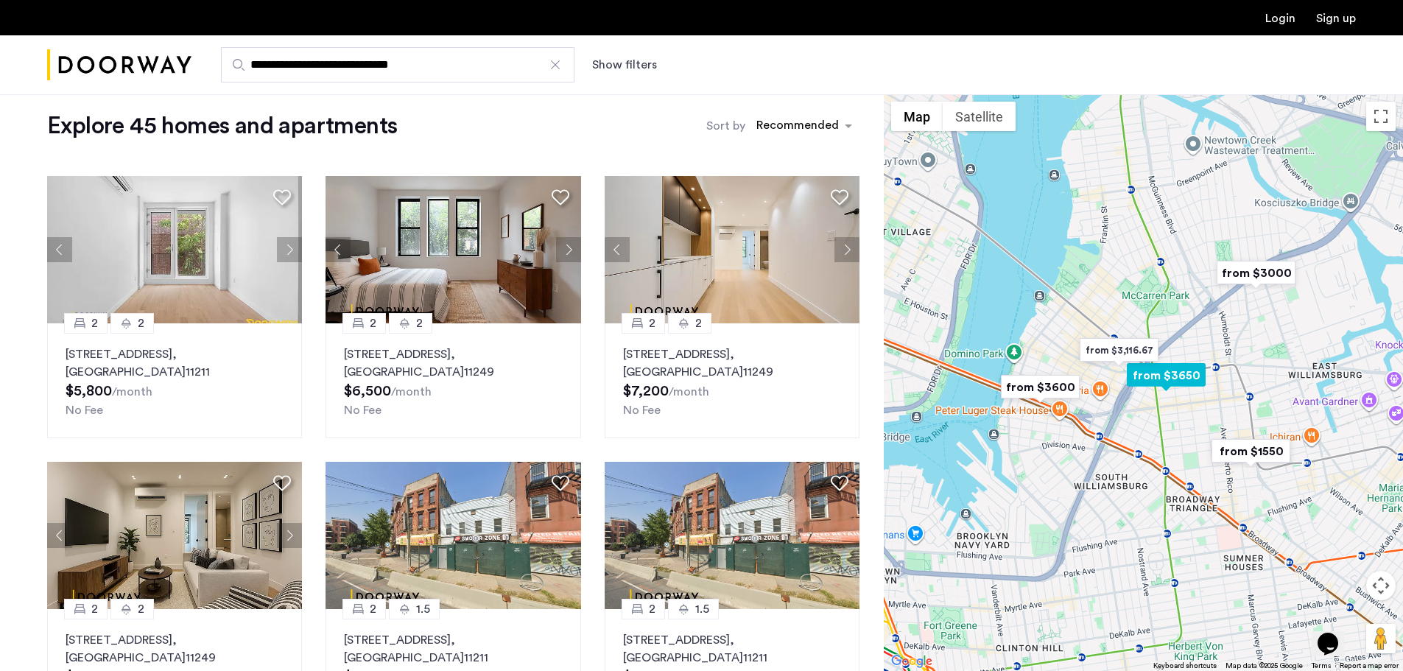
scroll to position [0, 0]
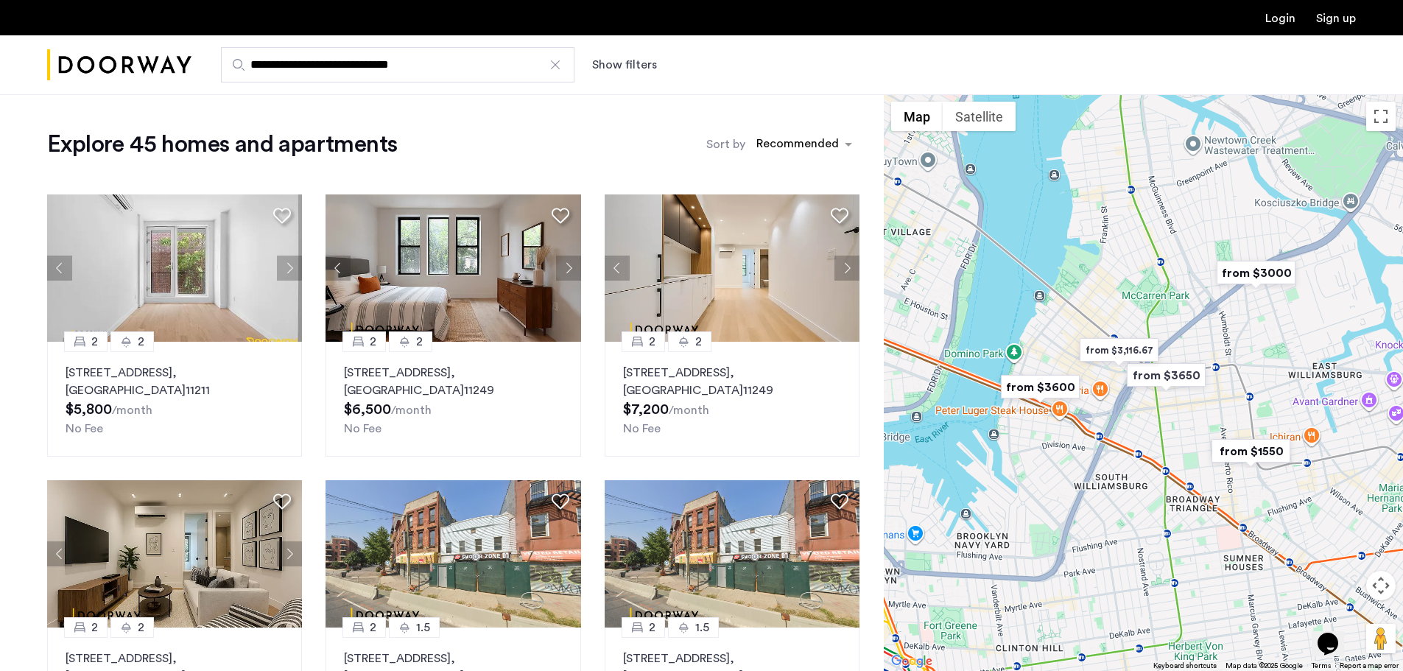
click at [539, 62] on input "**********" at bounding box center [397, 64] width 353 height 35
click at [548, 63] on div at bounding box center [555, 64] width 15 height 15
click at [548, 63] on input "**********" at bounding box center [397, 64] width 353 height 35
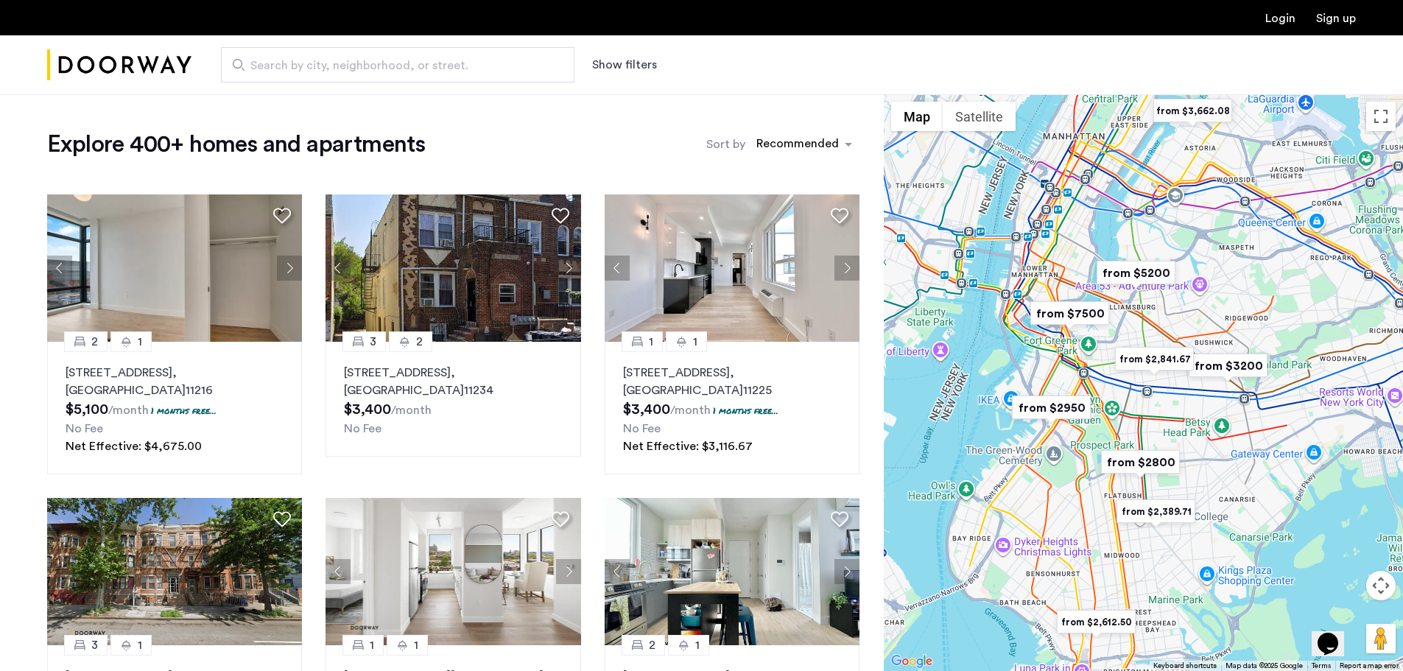
click at [459, 72] on span "Search by city, neighborhood, or street." at bounding box center [391, 66] width 283 height 18
click at [459, 72] on input "Search by city, neighborhood, or street." at bounding box center [397, 64] width 353 height 35
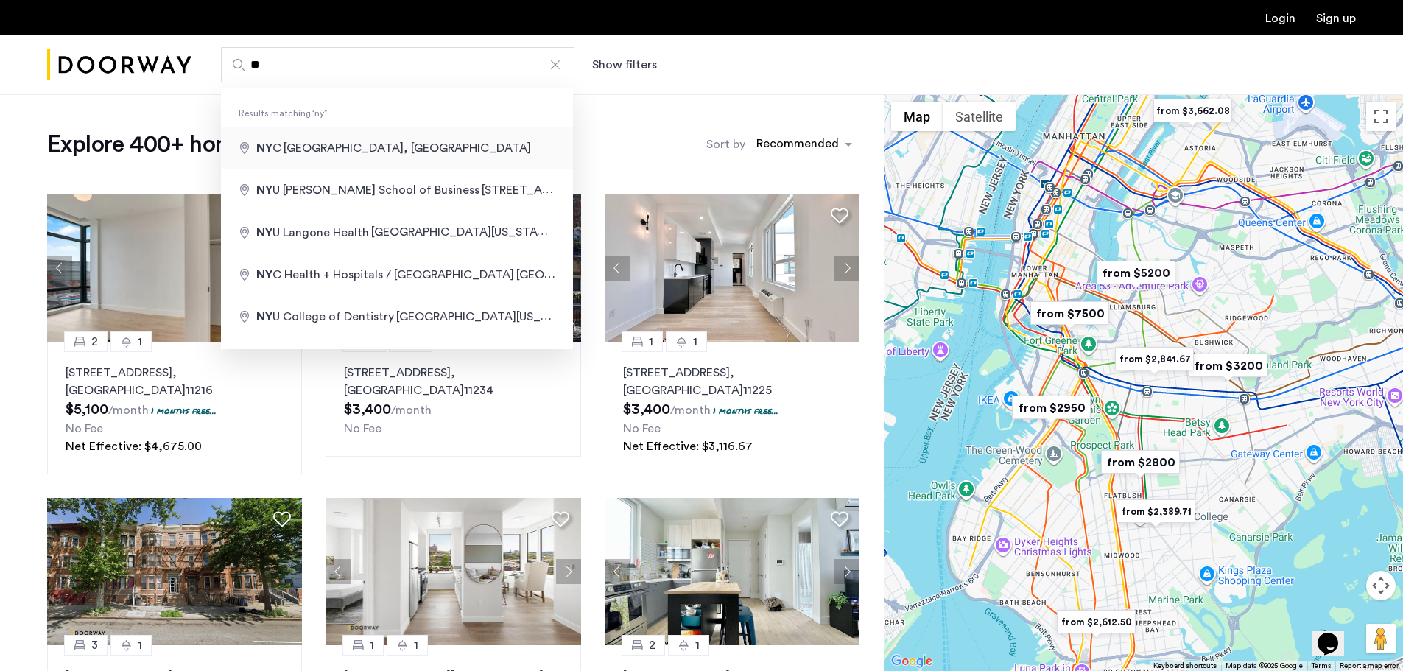
type input "**********"
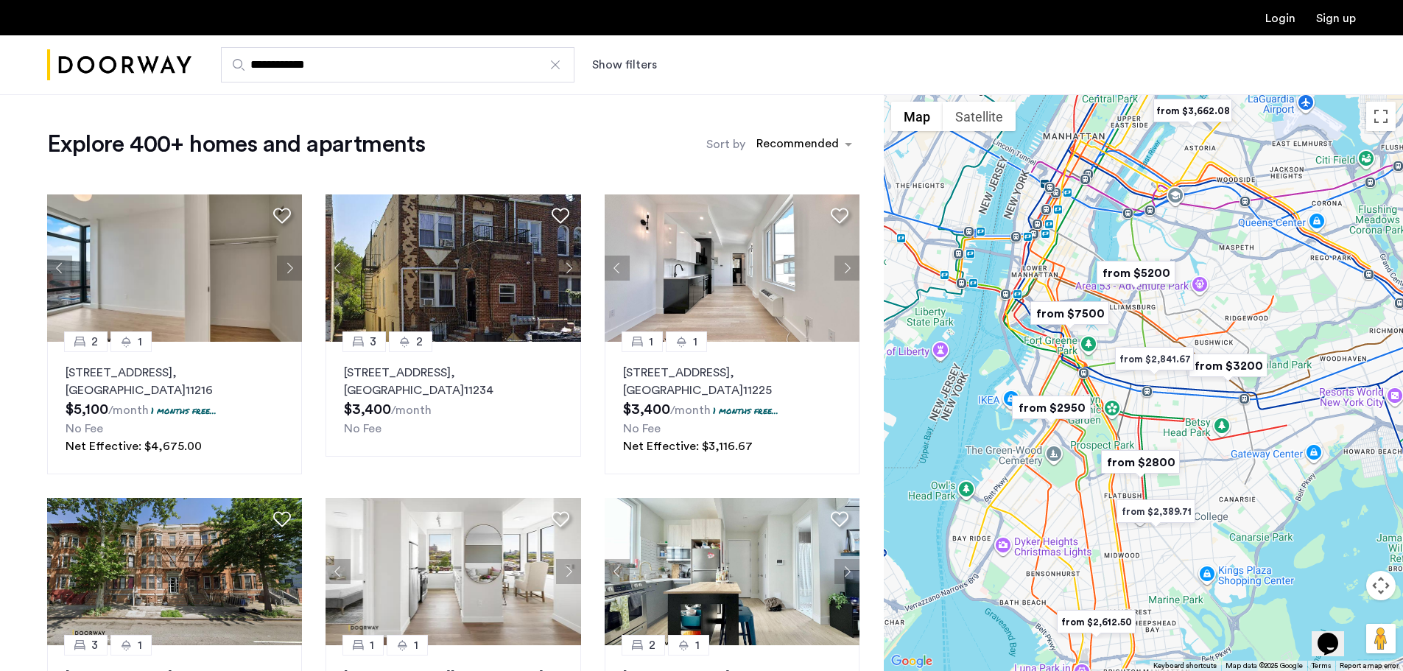
click at [636, 62] on button "Show filters" at bounding box center [624, 65] width 65 height 18
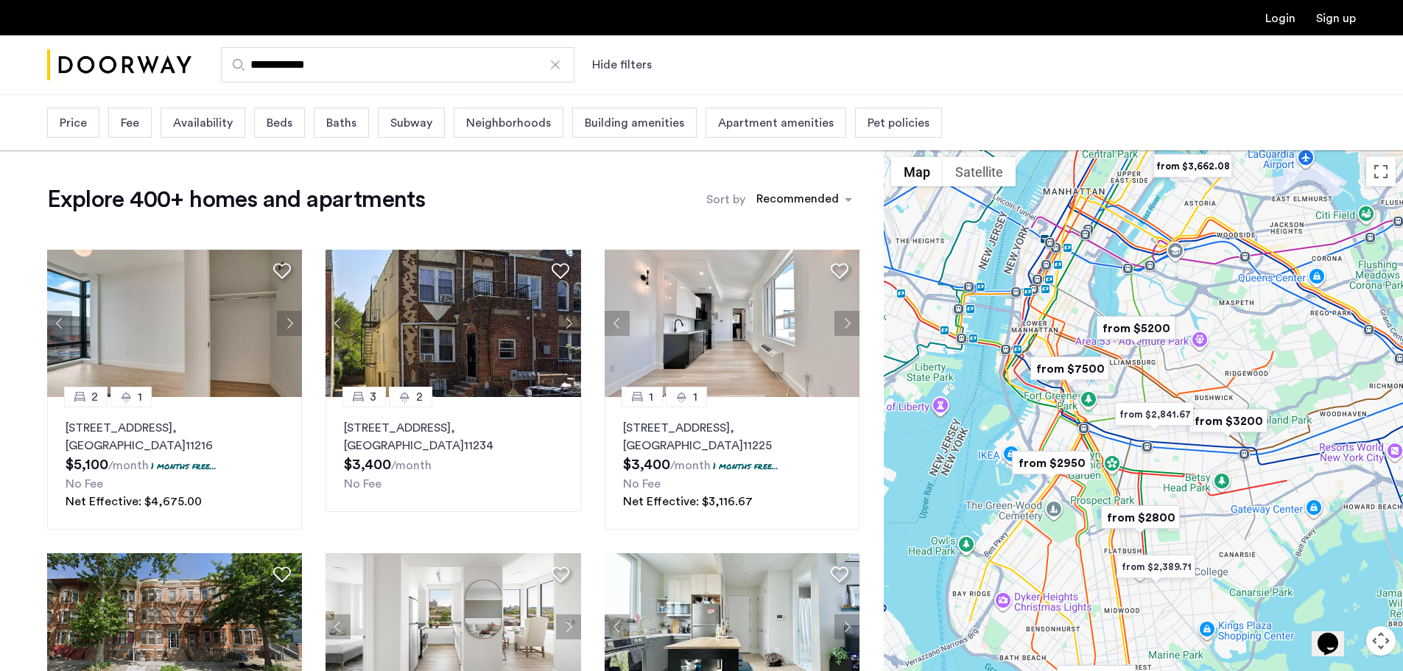
click at [407, 120] on span "Subway" at bounding box center [411, 123] width 42 height 18
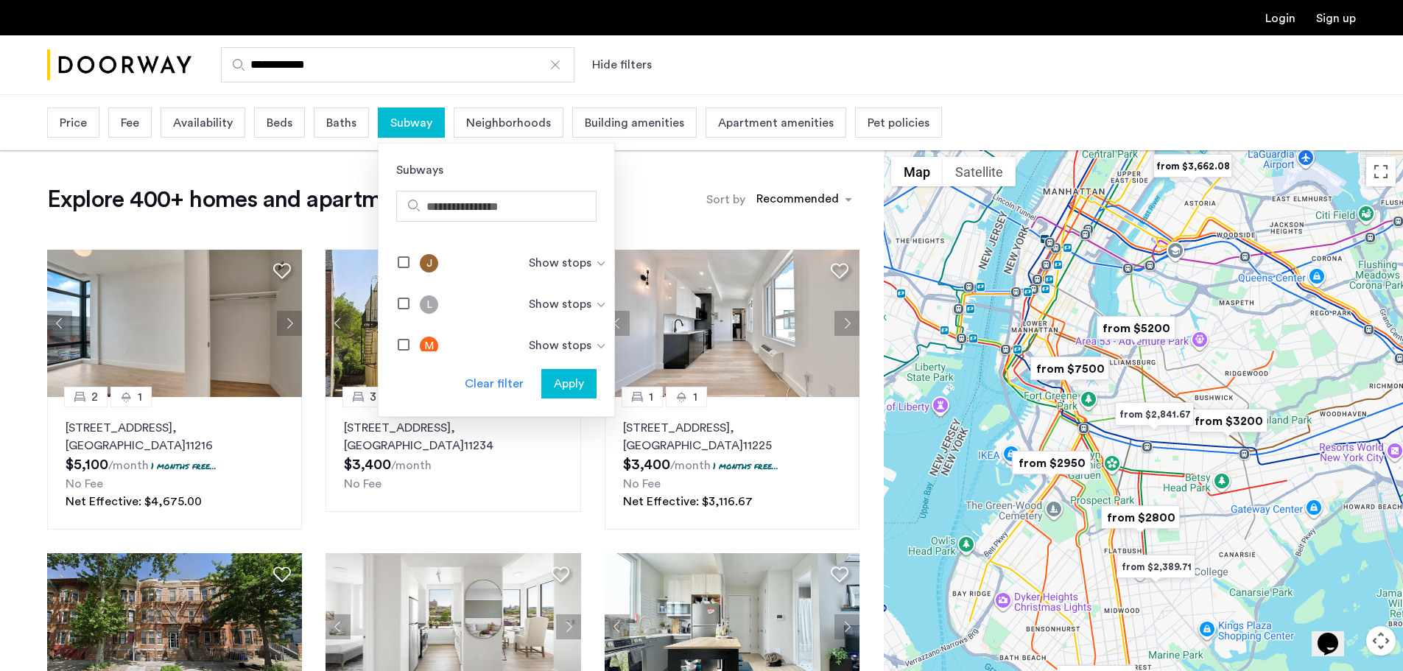
scroll to position [577, 0]
click at [556, 385] on span "Apply" at bounding box center [569, 384] width 30 height 18
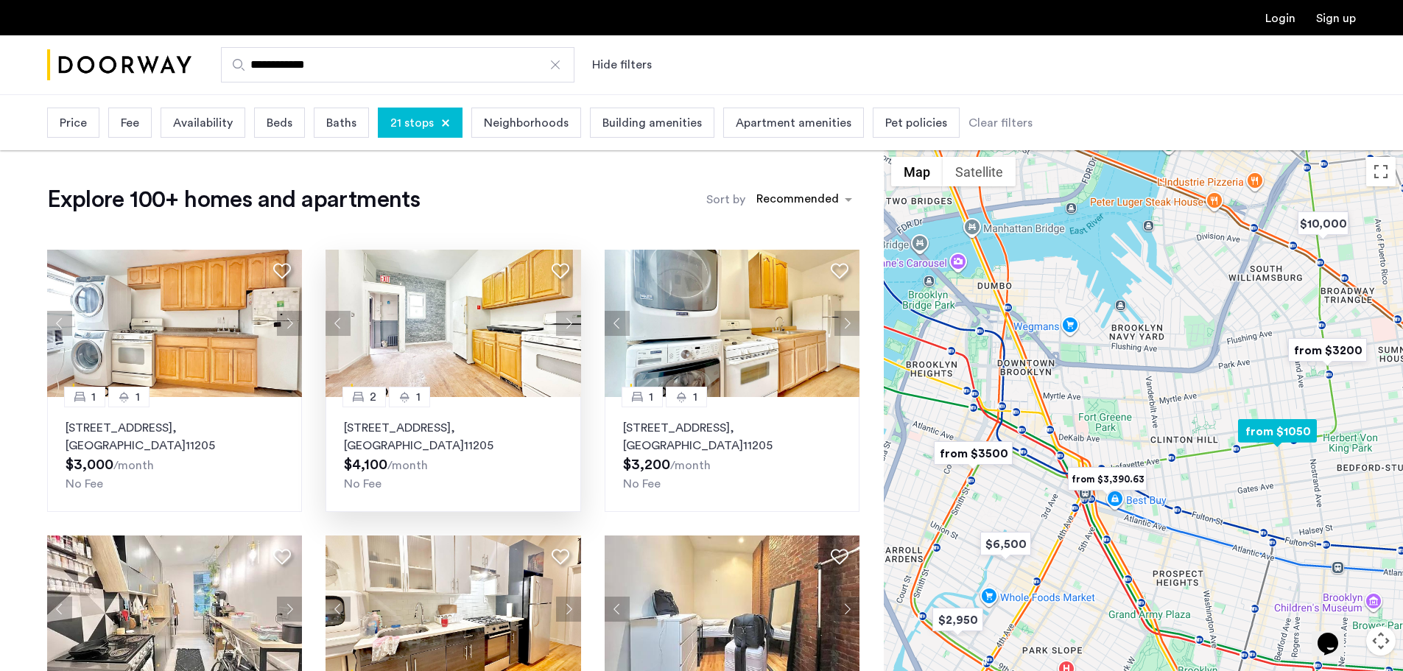
click at [564, 315] on button "Next apartment" at bounding box center [568, 323] width 25 height 25
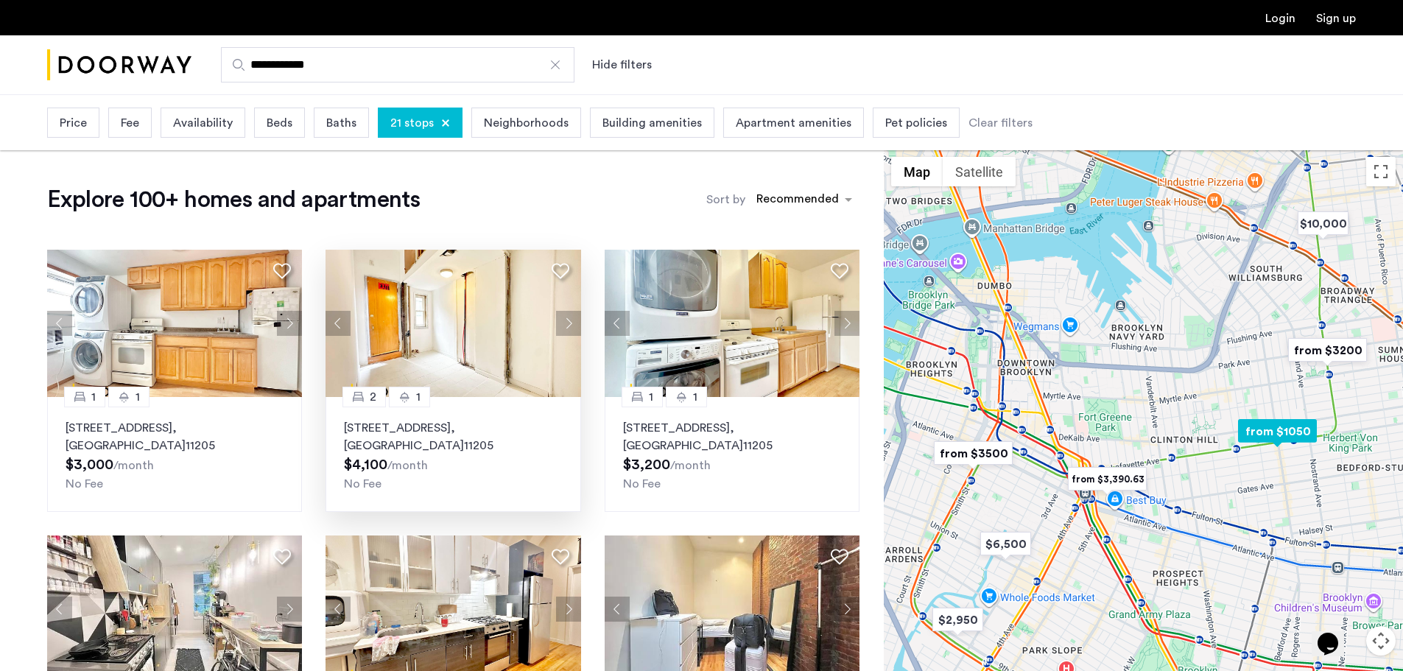
click at [480, 316] on img at bounding box center [453, 323] width 256 height 147
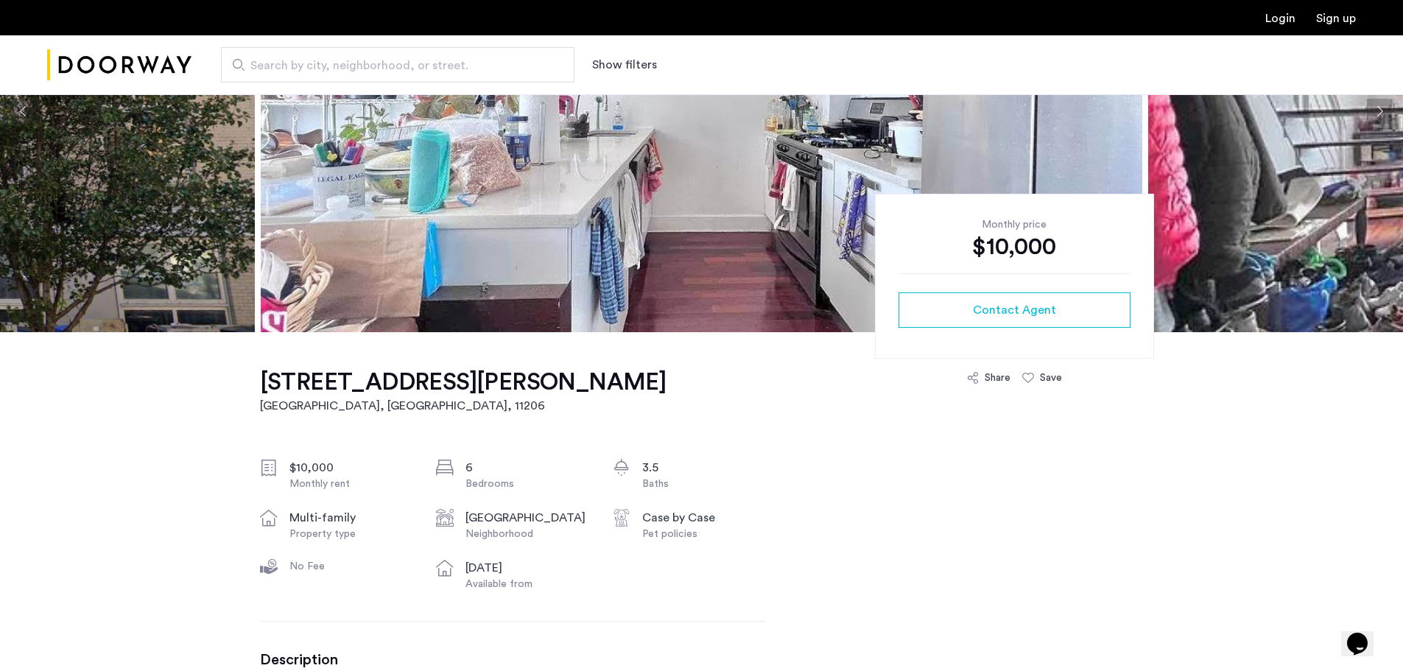
scroll to position [221, 0]
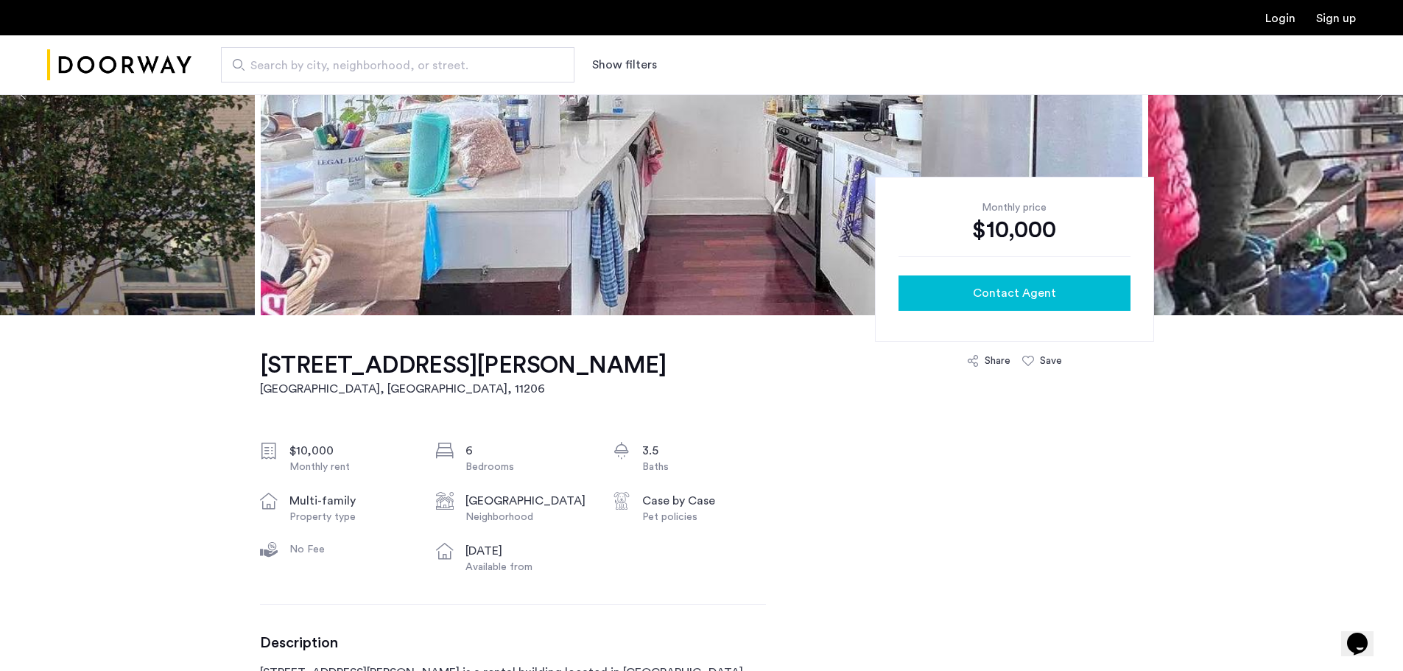
click at [971, 286] on div "Contact Agent" at bounding box center [1014, 293] width 208 height 18
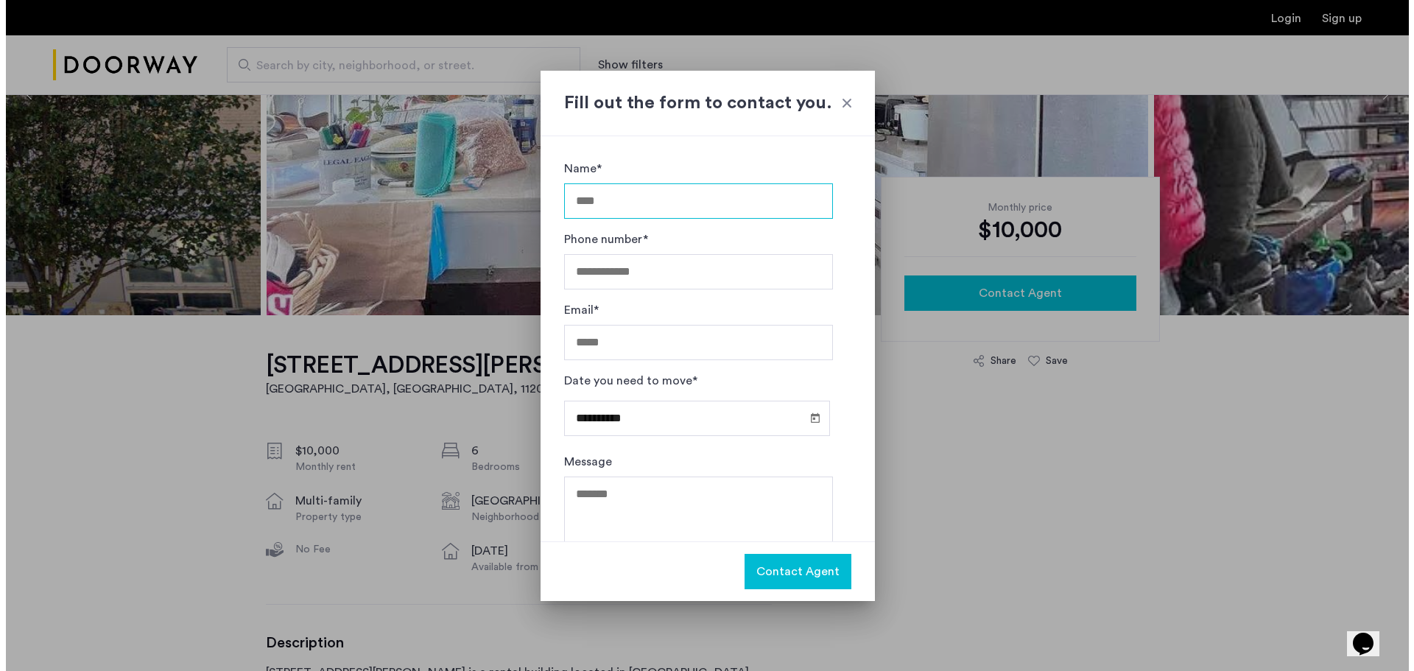
scroll to position [0, 0]
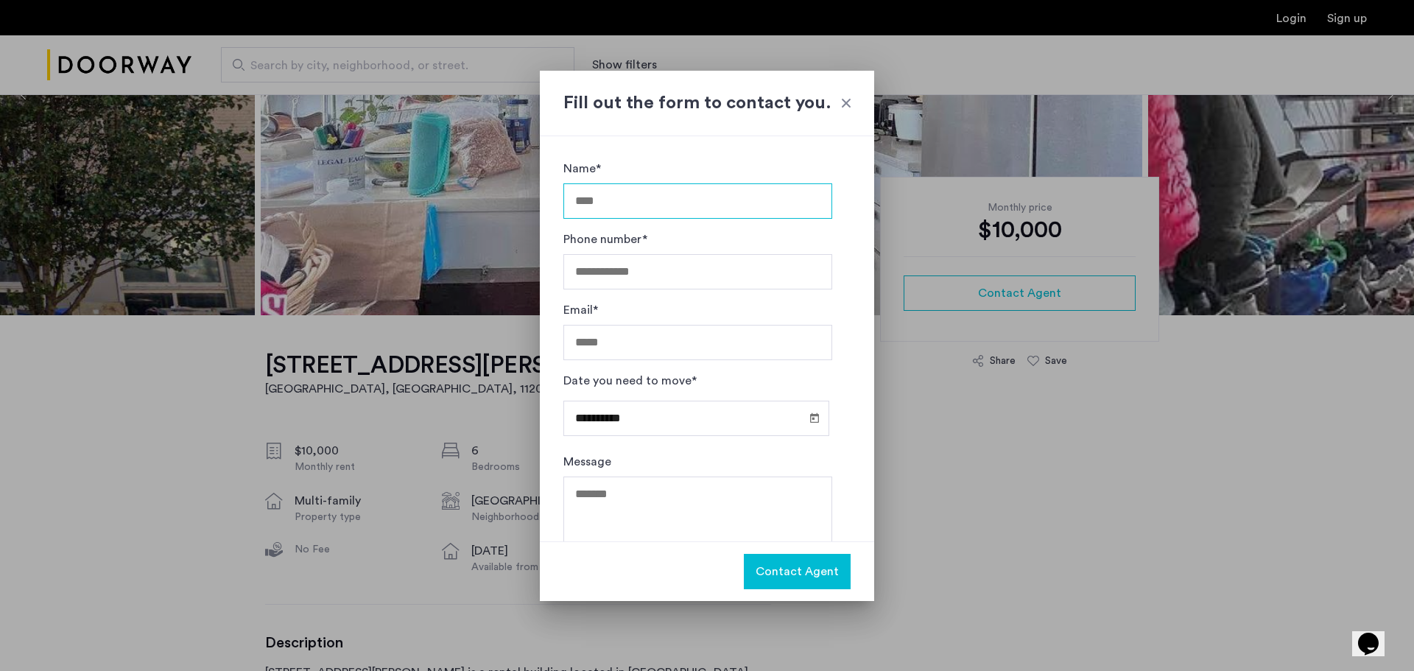
click at [708, 204] on input "Name*" at bounding box center [697, 200] width 269 height 35
click at [842, 109] on div at bounding box center [846, 103] width 15 height 15
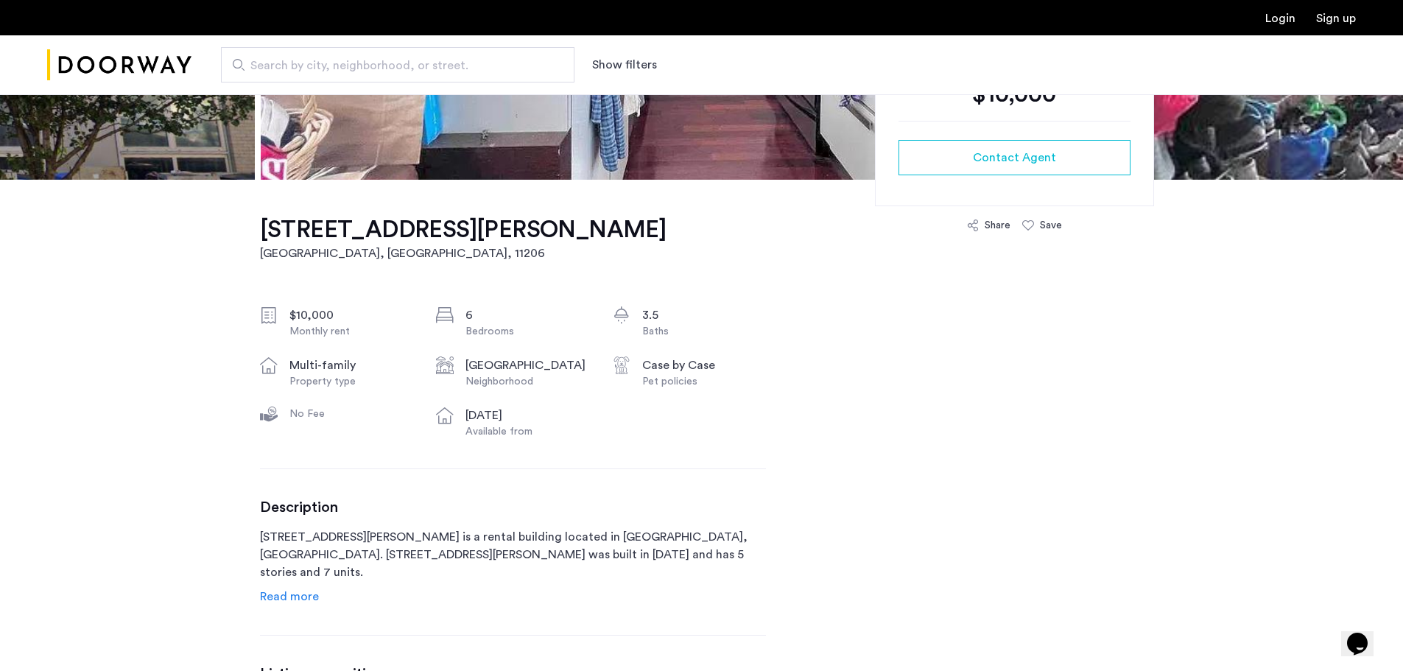
scroll to position [589, 0]
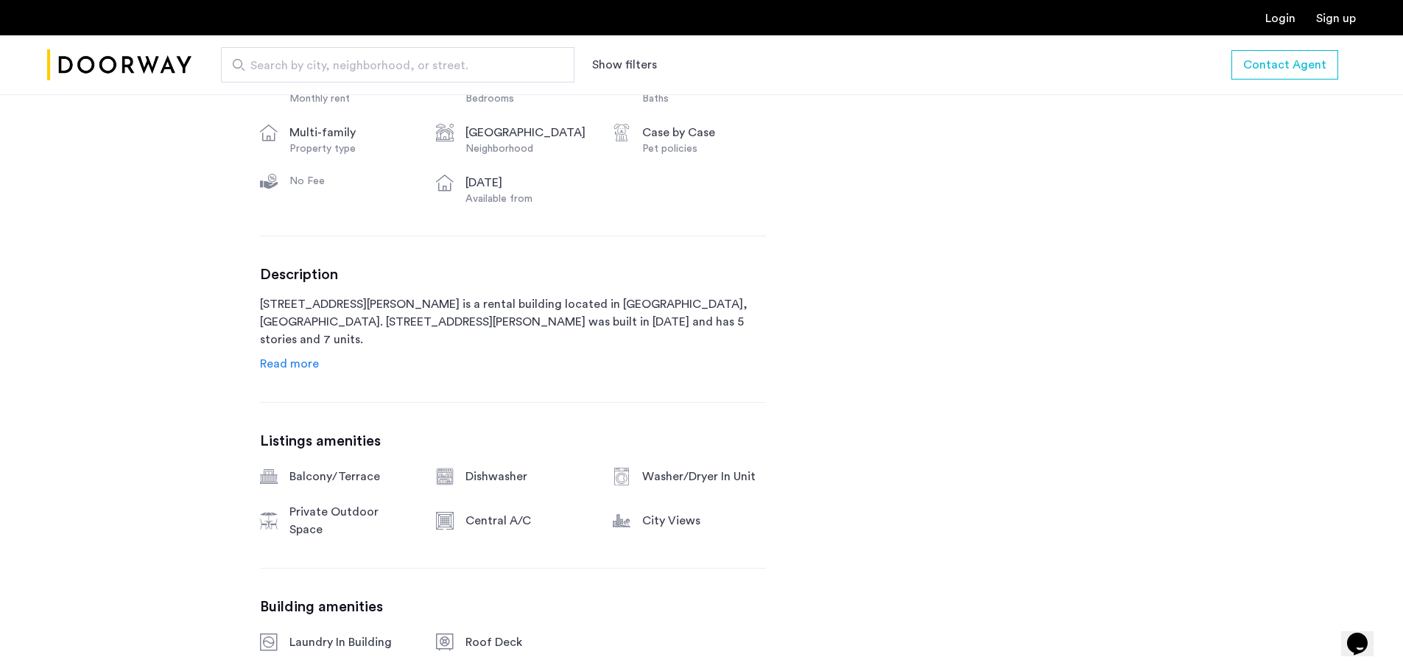
click at [289, 362] on span "Read more" at bounding box center [289, 364] width 59 height 12
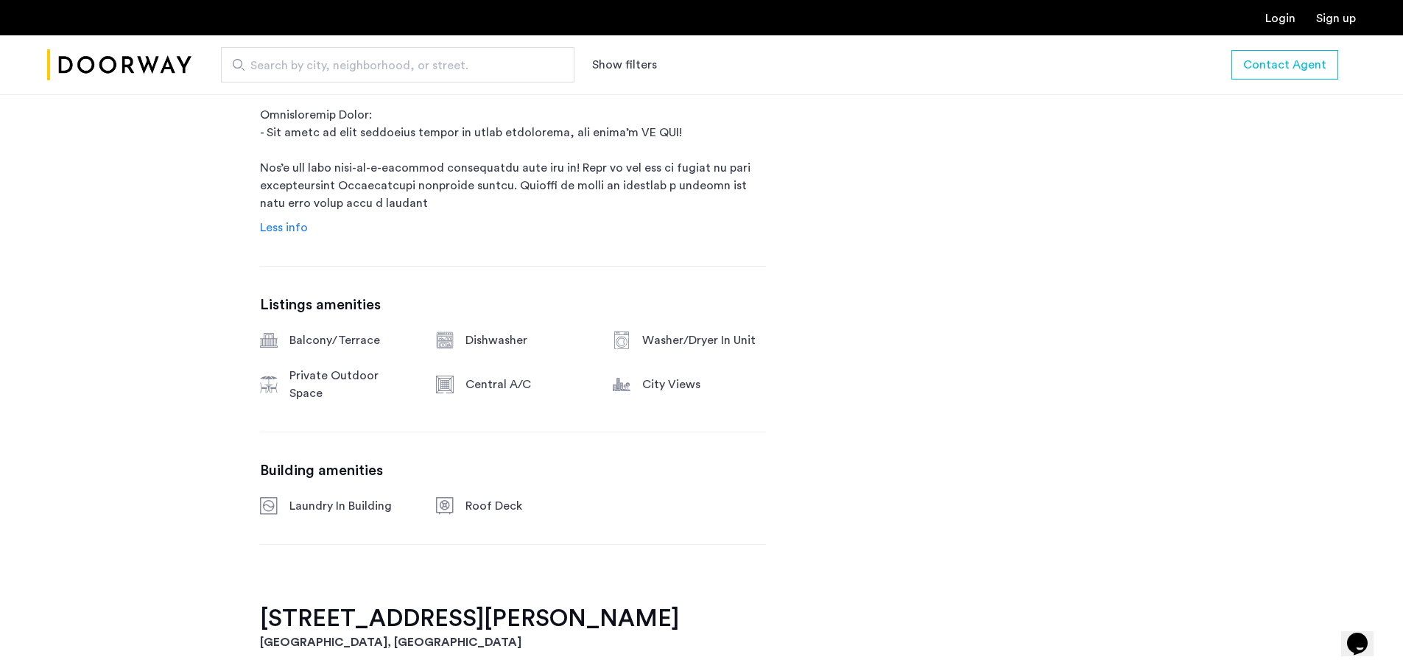
scroll to position [1252, 0]
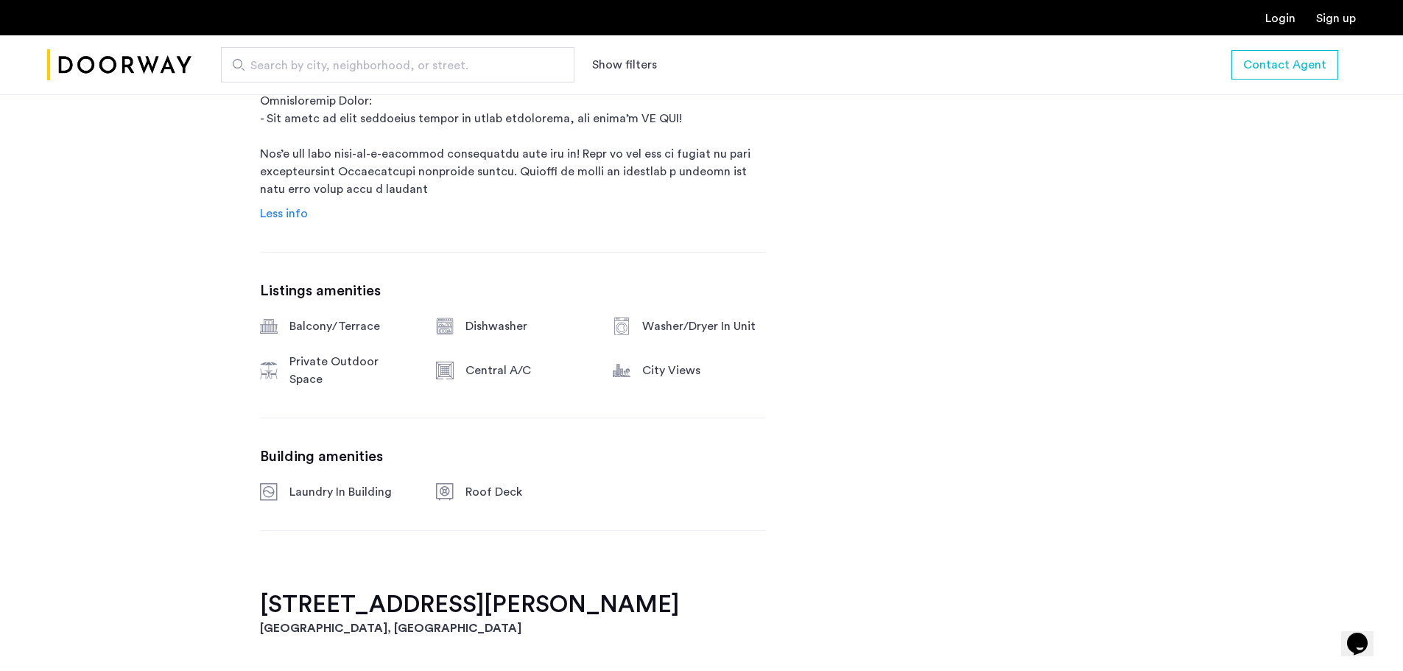
click at [285, 208] on span "Less info" at bounding box center [284, 214] width 48 height 12
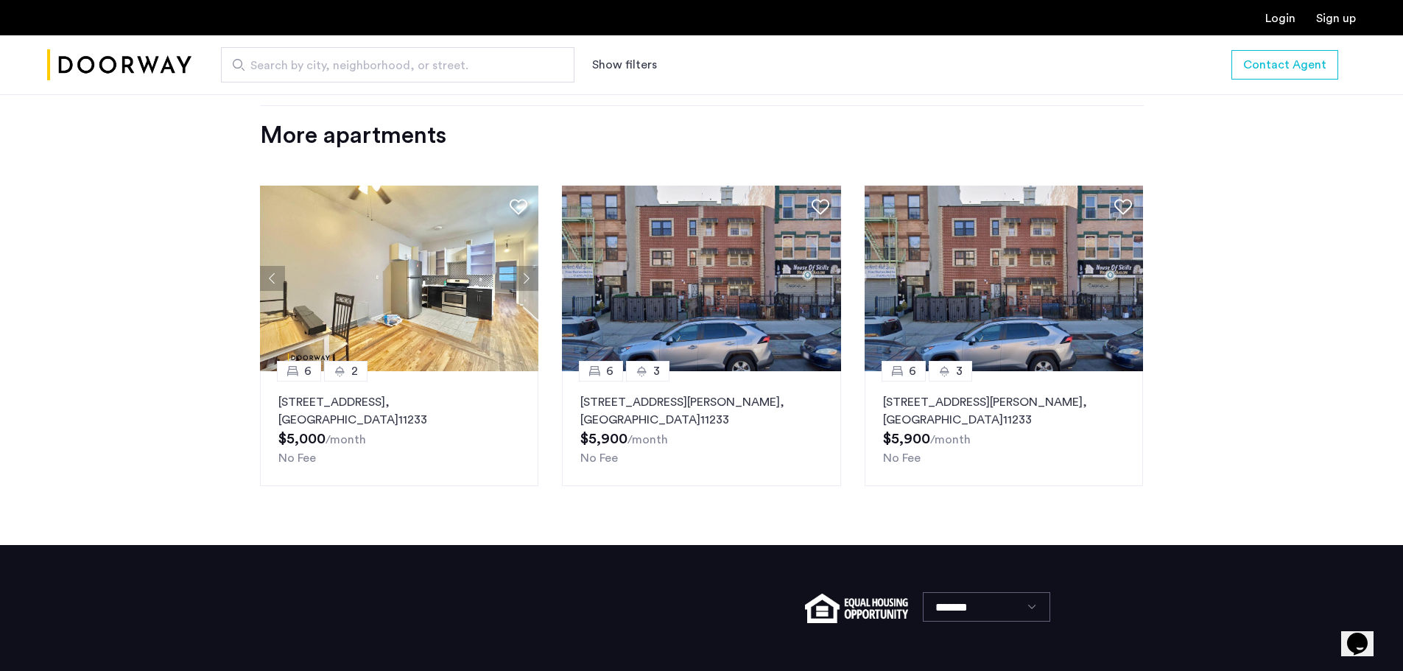
scroll to position [1848, 0]
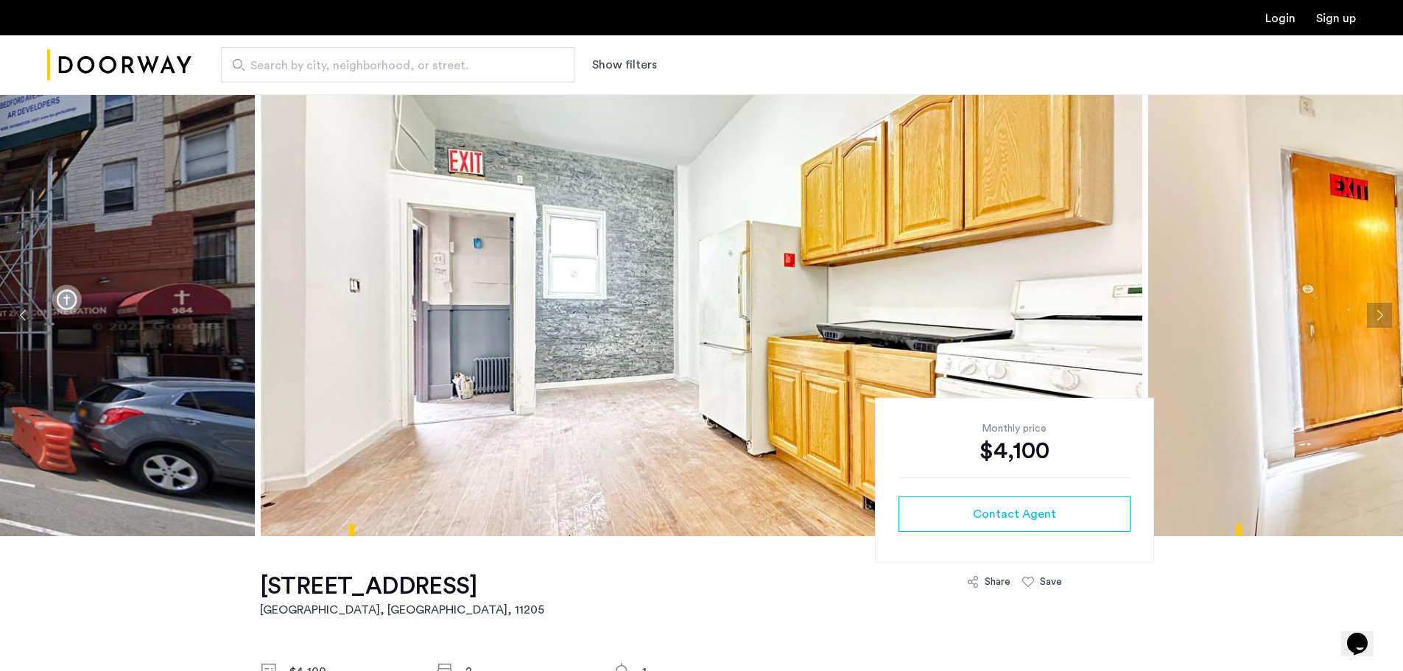
click at [28, 314] on button "Previous apartment" at bounding box center [23, 315] width 25 height 25
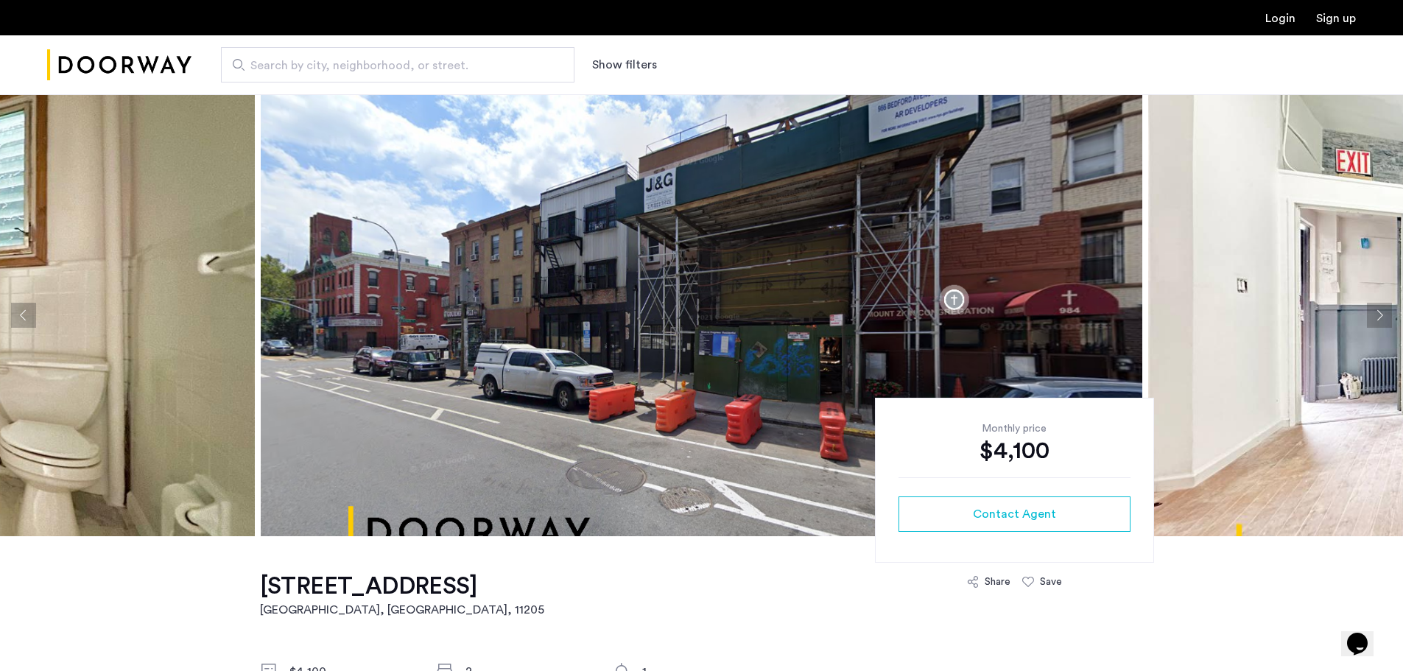
click at [1384, 310] on button "Next apartment" at bounding box center [1379, 315] width 25 height 25
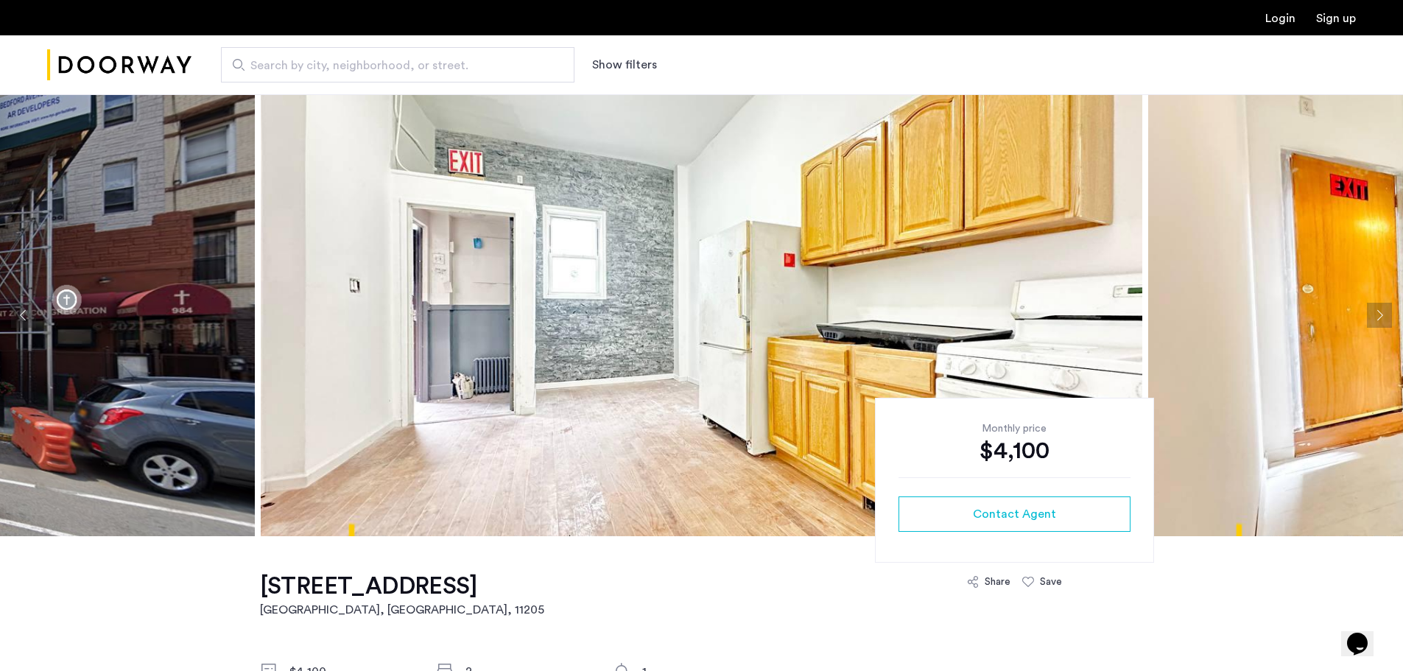
click at [1378, 309] on button "Next apartment" at bounding box center [1379, 315] width 25 height 25
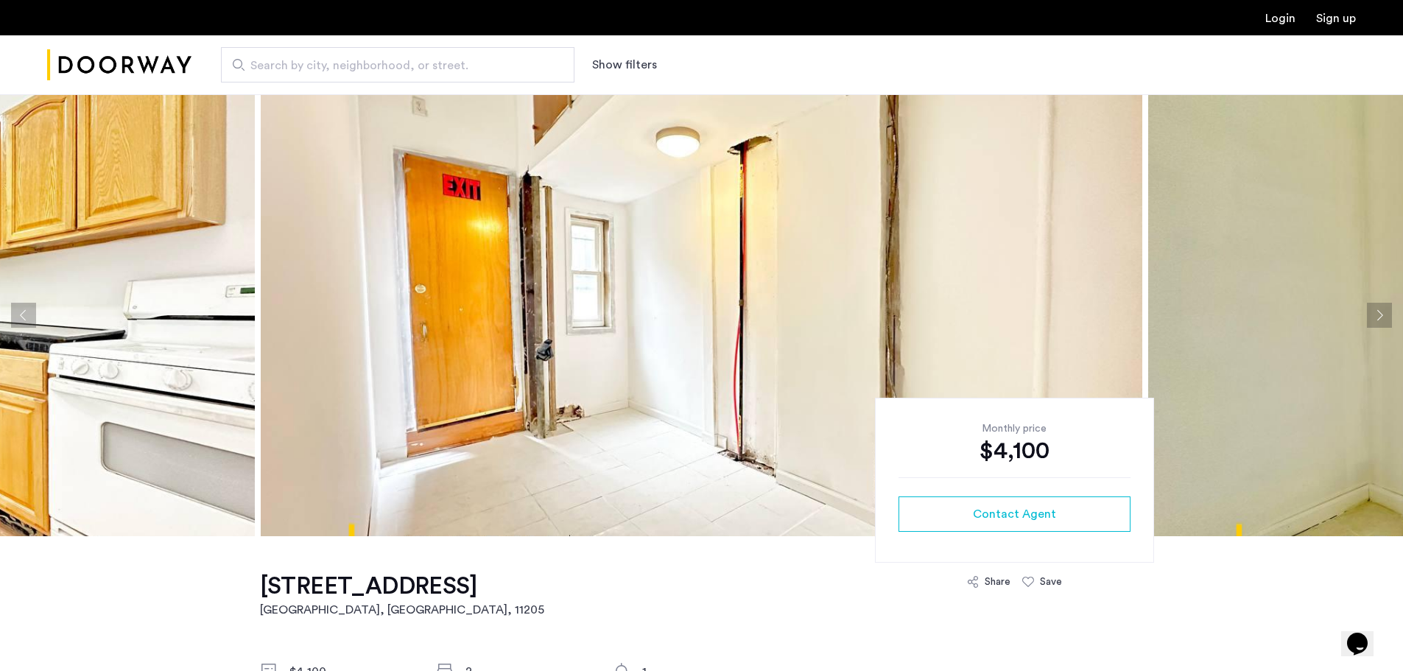
click at [1378, 309] on button "Next apartment" at bounding box center [1379, 315] width 25 height 25
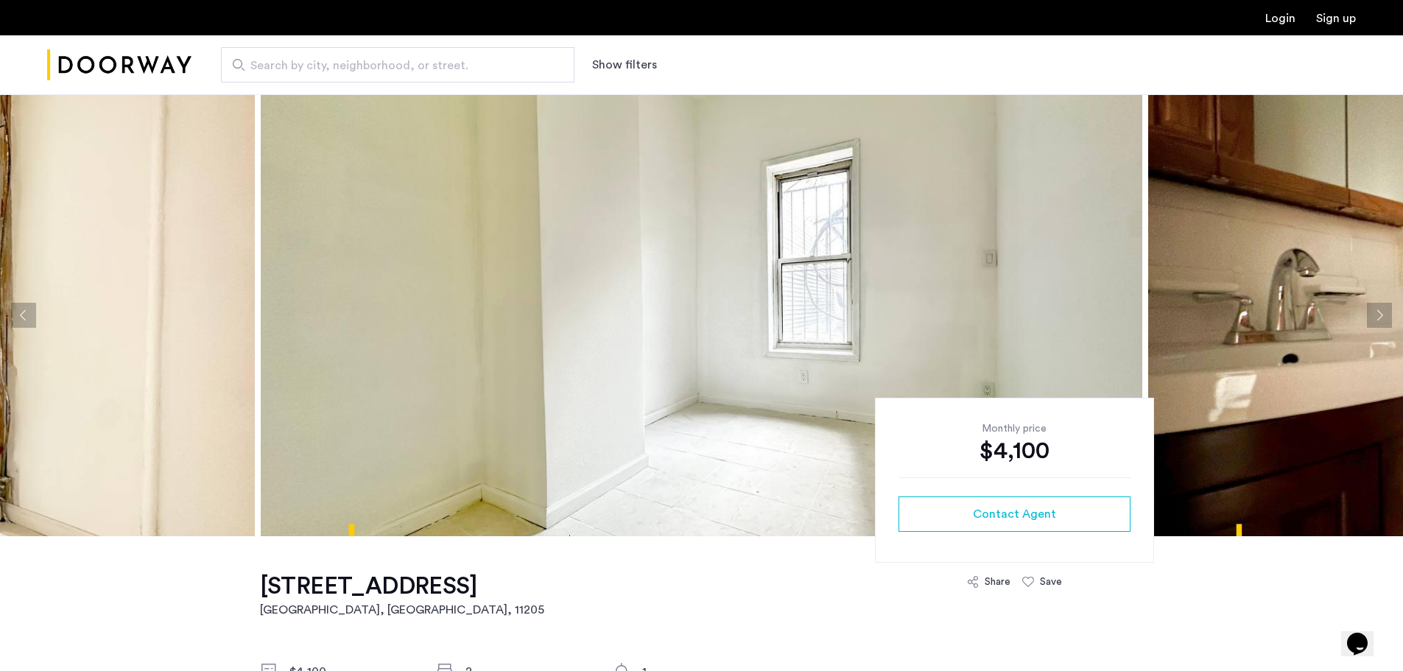
click at [1378, 309] on button "Next apartment" at bounding box center [1379, 315] width 25 height 25
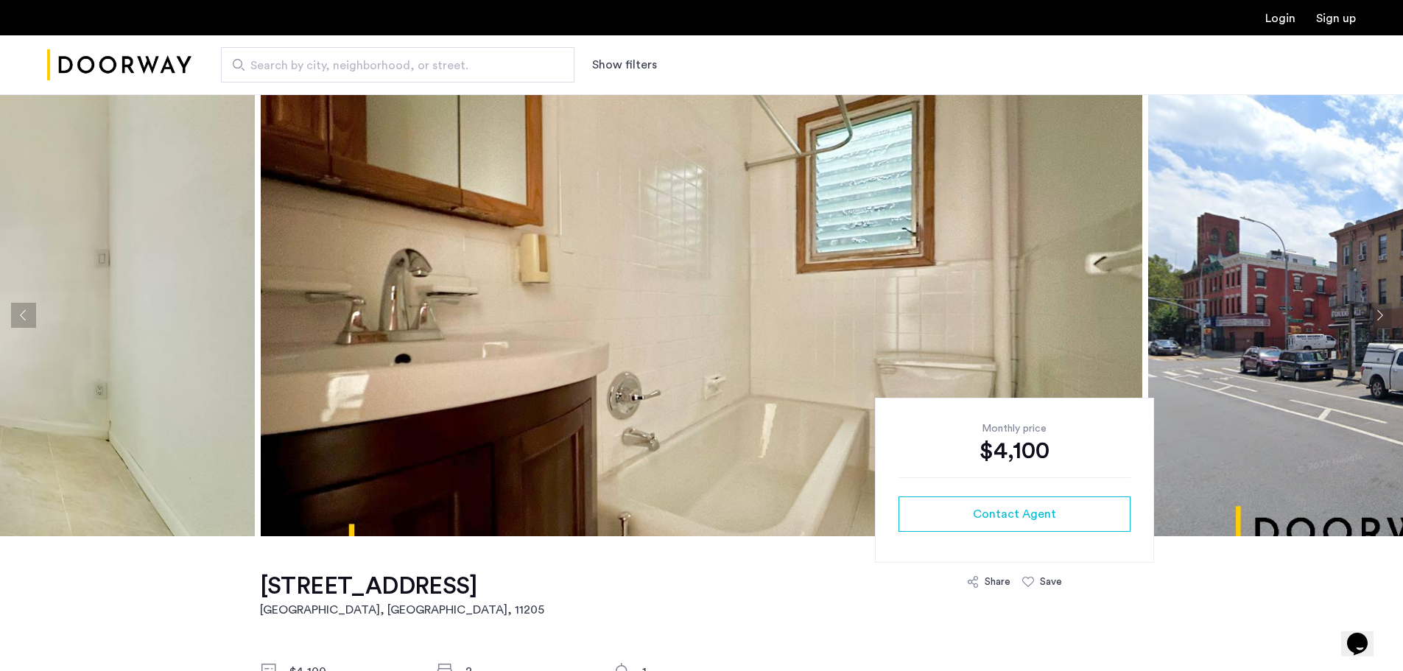
click at [1375, 312] on button "Next apartment" at bounding box center [1379, 315] width 25 height 25
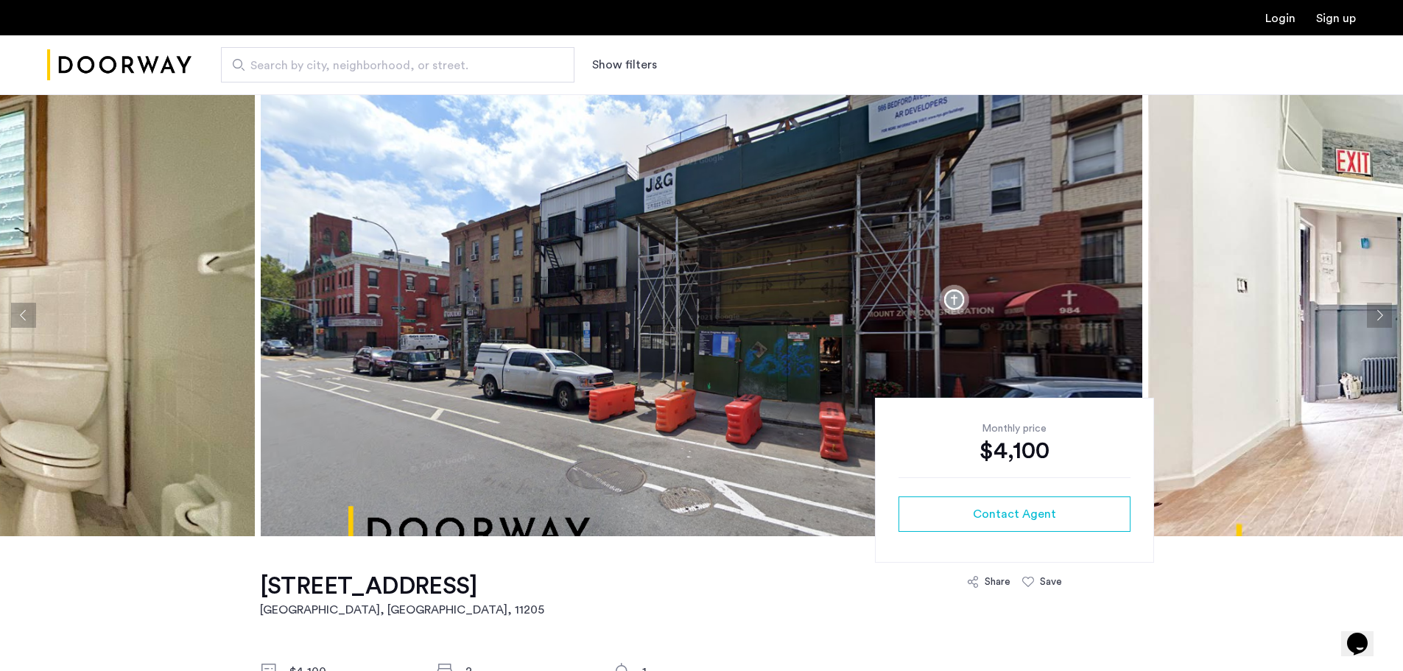
click at [1375, 312] on button "Next apartment" at bounding box center [1379, 315] width 25 height 25
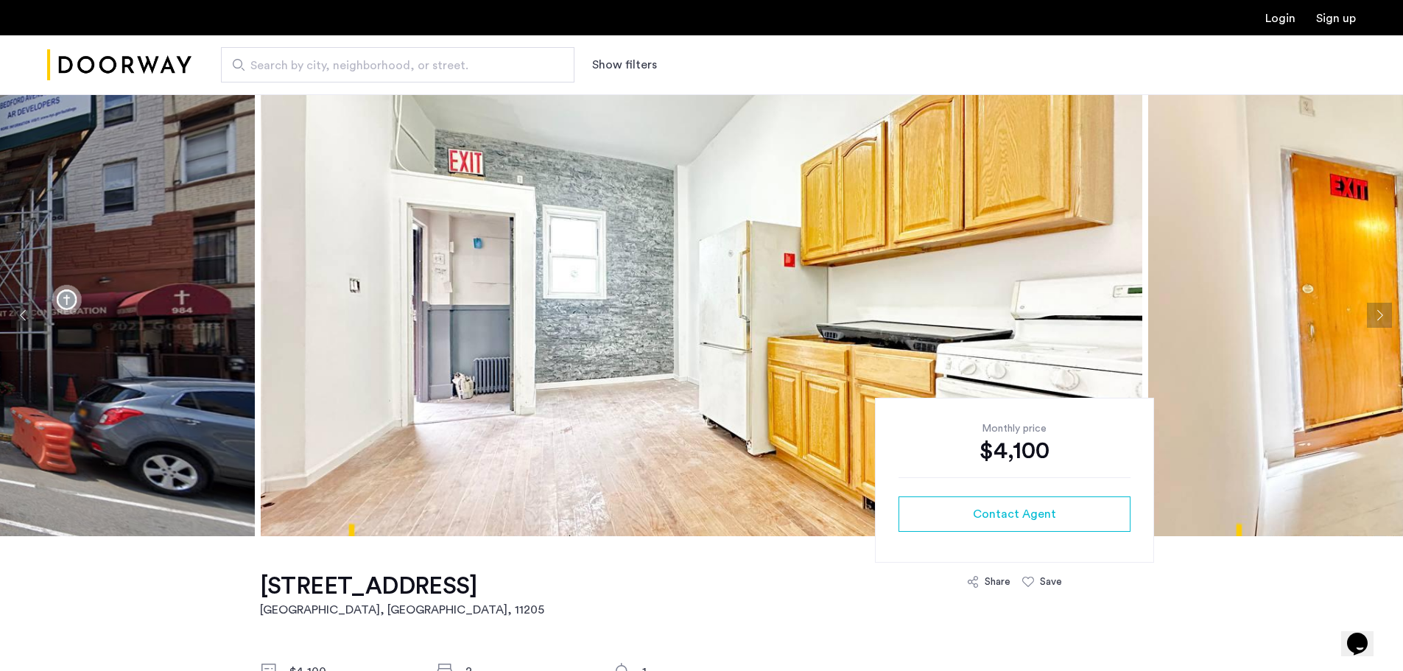
click at [1375, 312] on button "Next apartment" at bounding box center [1379, 315] width 25 height 25
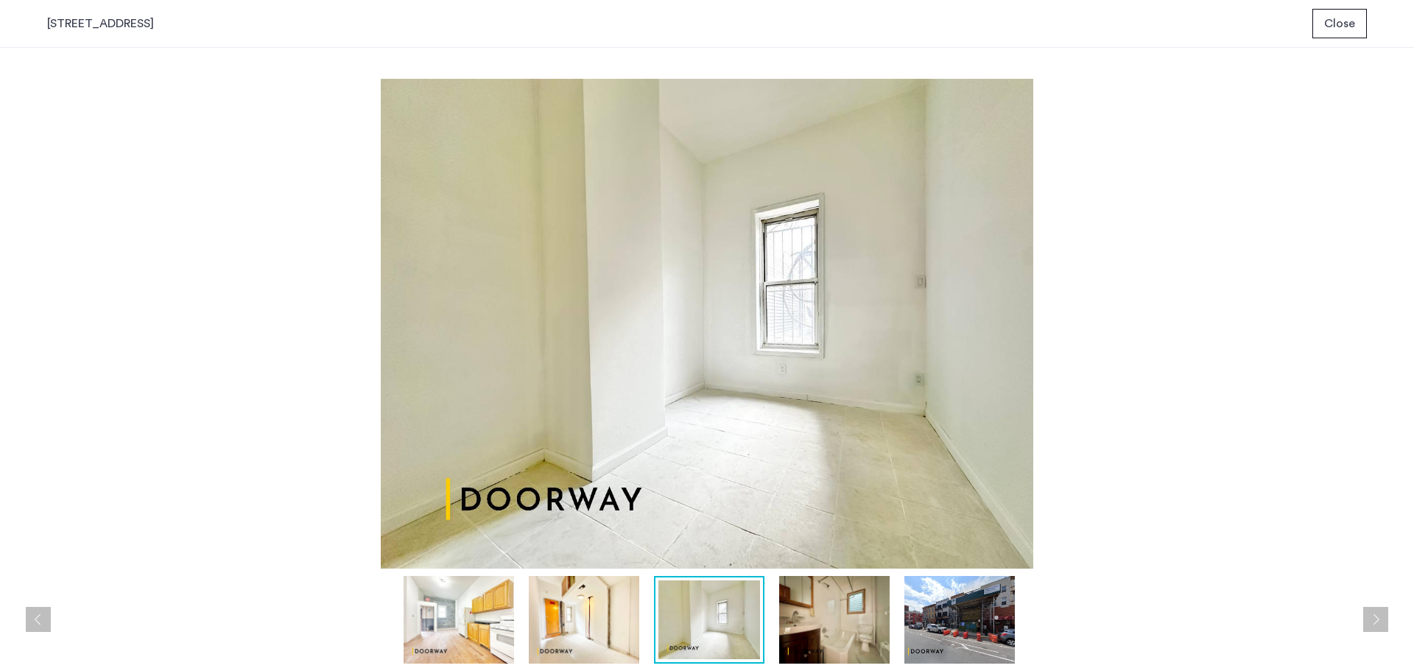
click at [1324, 29] on button "Close" at bounding box center [1339, 23] width 54 height 29
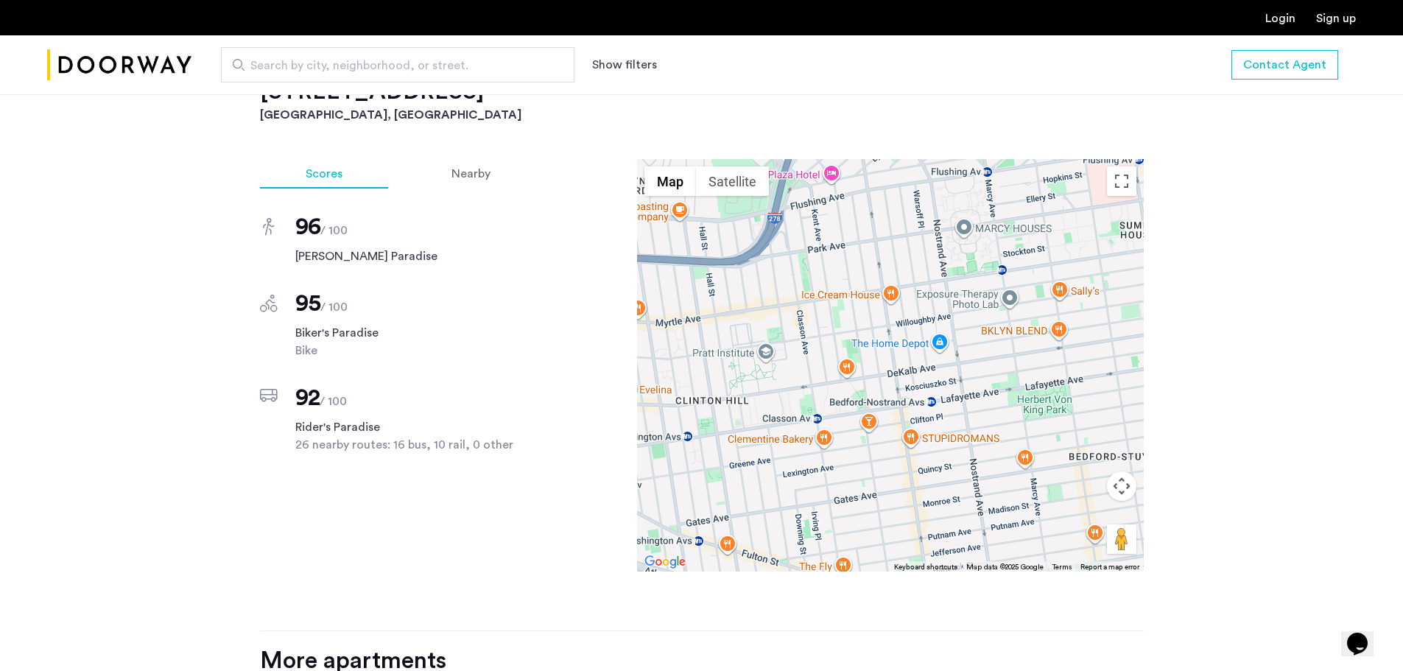
scroll to position [957, 0]
